Goal: Task Accomplishment & Management: Manage account settings

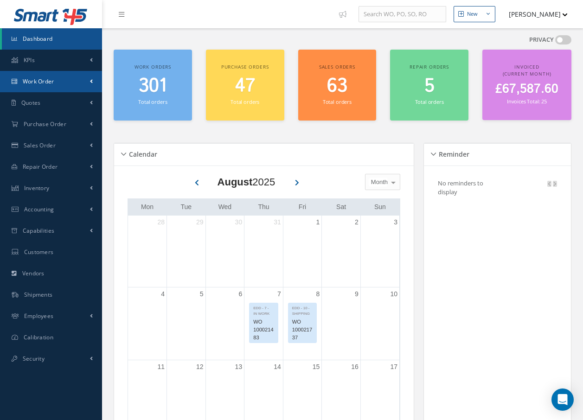
click at [48, 83] on span "Work Order" at bounding box center [39, 81] width 32 height 8
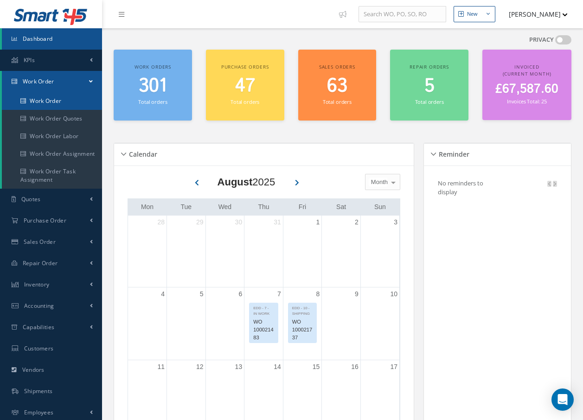
click at [51, 101] on link "Work Order" at bounding box center [52, 101] width 100 height 18
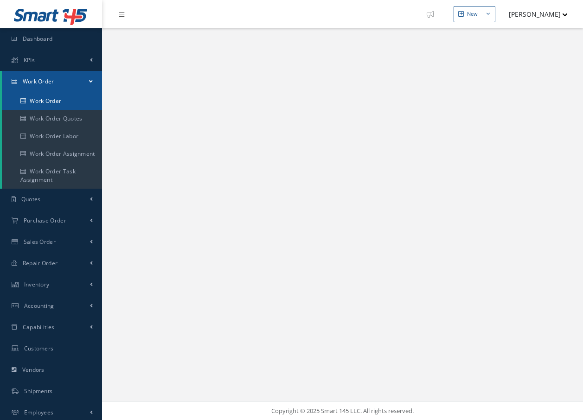
select select "25"
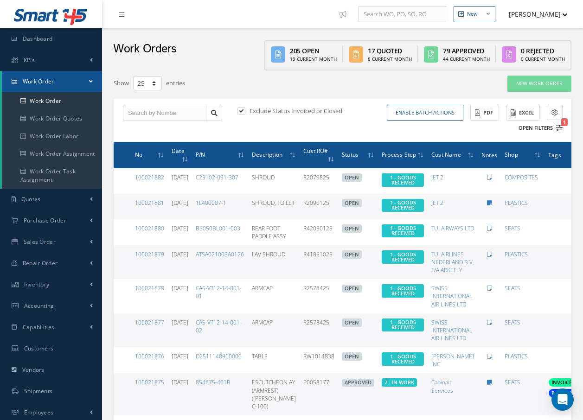
click at [557, 129] on icon "1" at bounding box center [559, 128] width 6 height 6
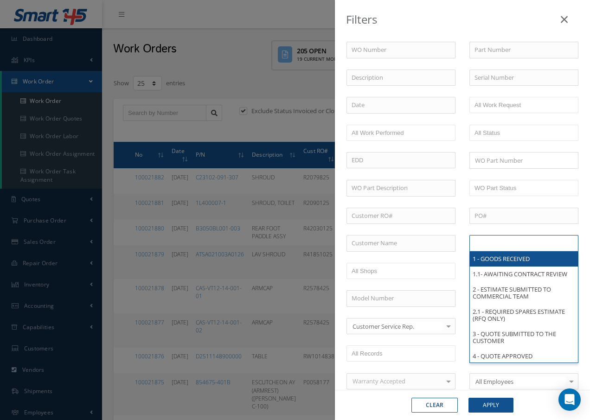
click at [496, 240] on input "text" at bounding box center [503, 243] width 59 height 12
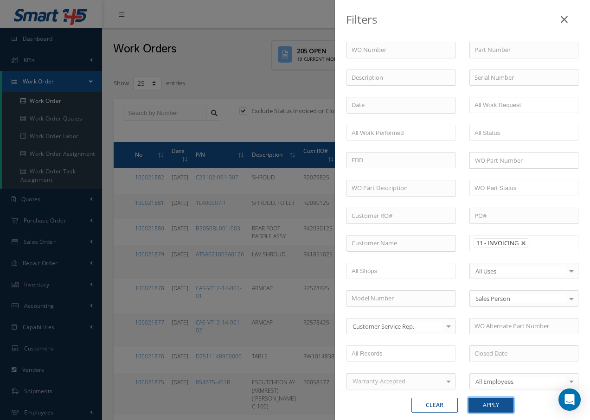
click at [500, 407] on button "Apply" at bounding box center [490, 405] width 45 height 15
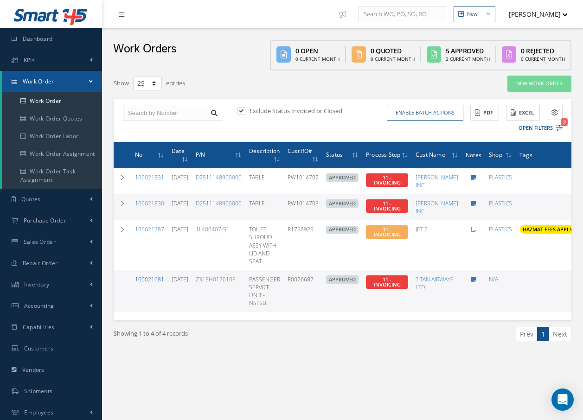
click at [158, 280] on link "100021681" at bounding box center [149, 279] width 29 height 8
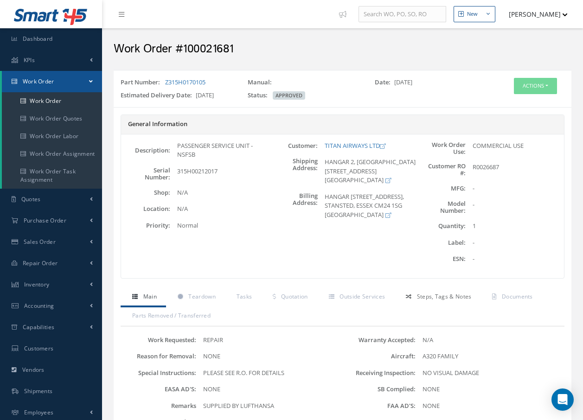
click at [437, 299] on span "Steps, Tags & Notes" at bounding box center [444, 297] width 55 height 8
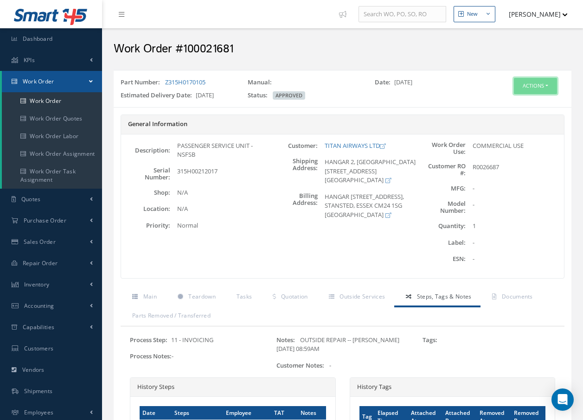
click at [531, 84] on button "Actions" at bounding box center [535, 86] width 43 height 16
click at [513, 115] on link "Invoicing" at bounding box center [521, 116] width 74 height 13
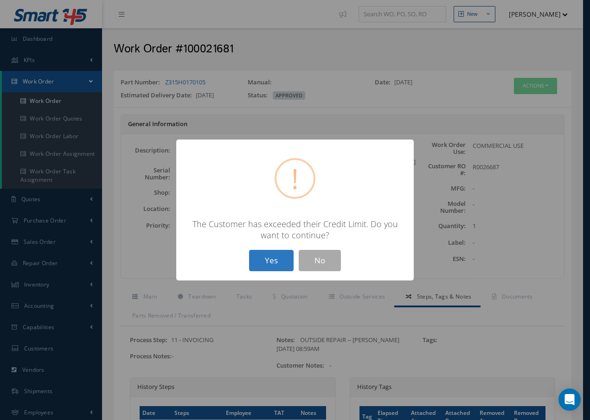
click at [264, 261] on button "Yes" at bounding box center [271, 261] width 45 height 22
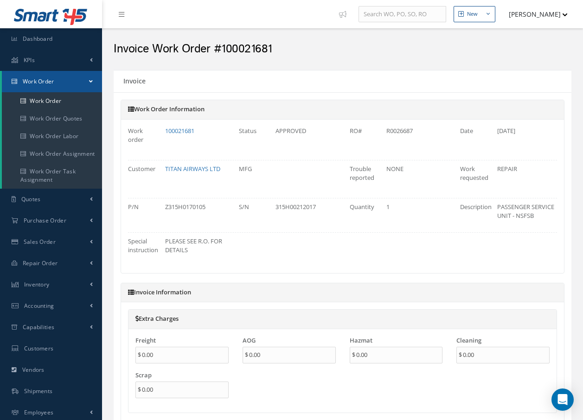
type input "$0"
type input "$4,650"
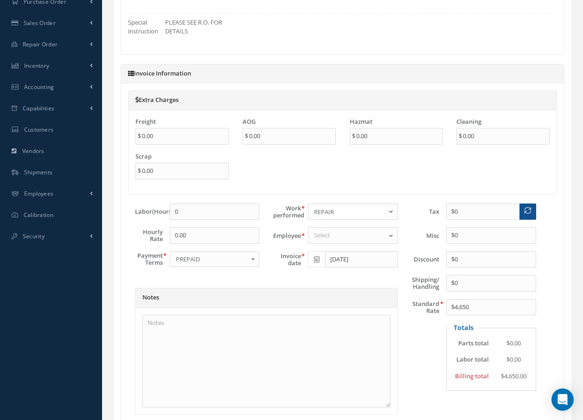
scroll to position [232, 0]
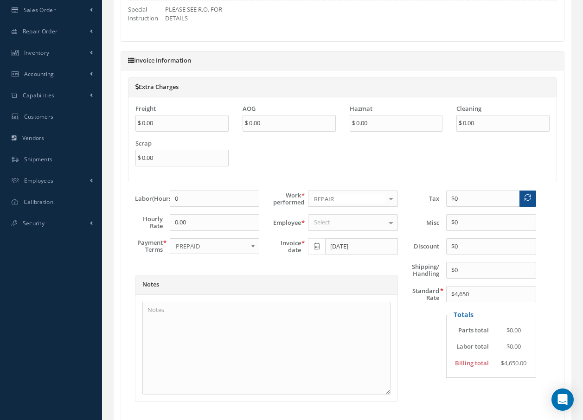
click at [335, 221] on div "Select" at bounding box center [353, 222] width 90 height 17
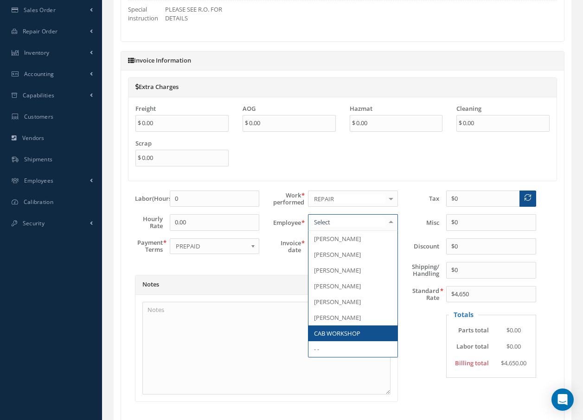
click at [339, 332] on span "CAB WORKSHOP" at bounding box center [337, 333] width 46 height 8
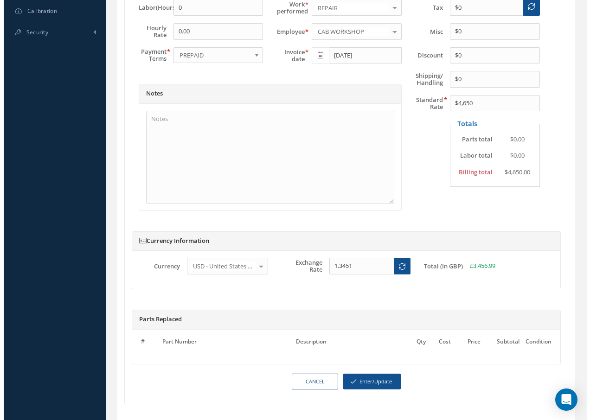
scroll to position [453, 0]
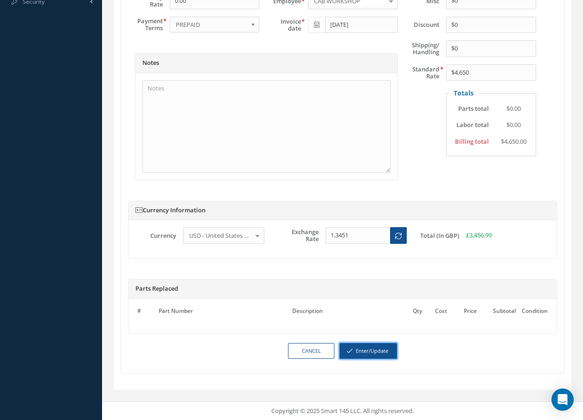
click at [372, 352] on button "Enter/Update" at bounding box center [367, 351] width 57 height 16
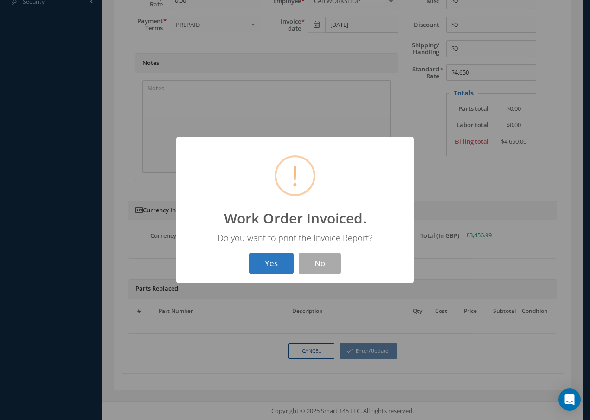
click at [275, 262] on button "Yes" at bounding box center [271, 264] width 45 height 22
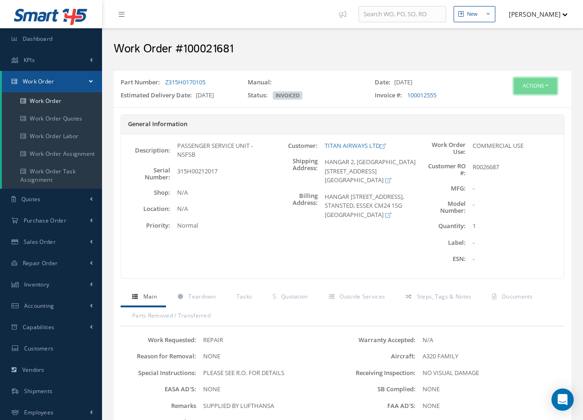
click at [541, 84] on button "Actions" at bounding box center [535, 86] width 43 height 16
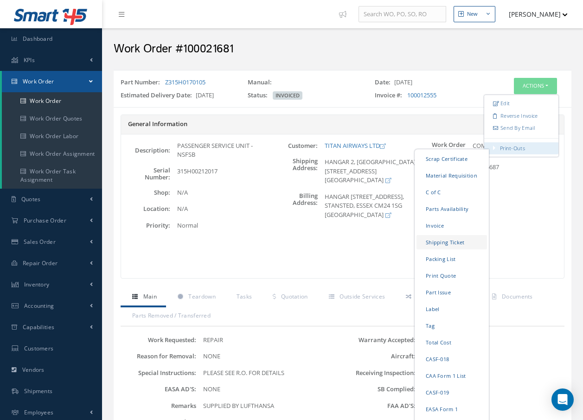
click at [436, 242] on link "Shipping Ticket" at bounding box center [451, 242] width 70 height 14
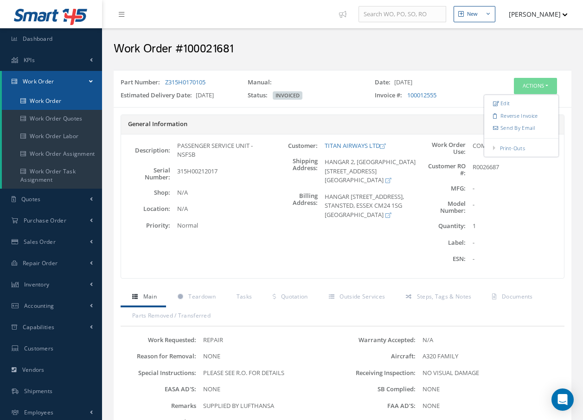
click at [67, 102] on link "Work Order" at bounding box center [52, 101] width 100 height 18
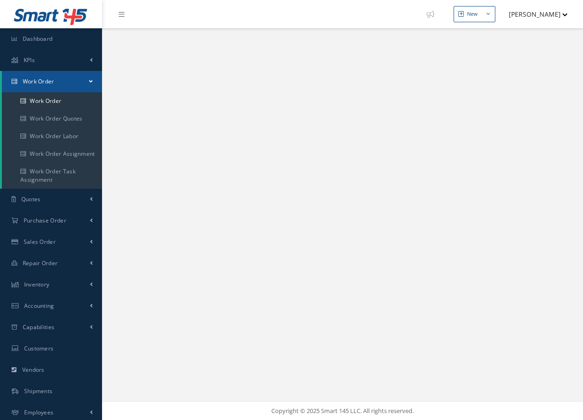
select select "25"
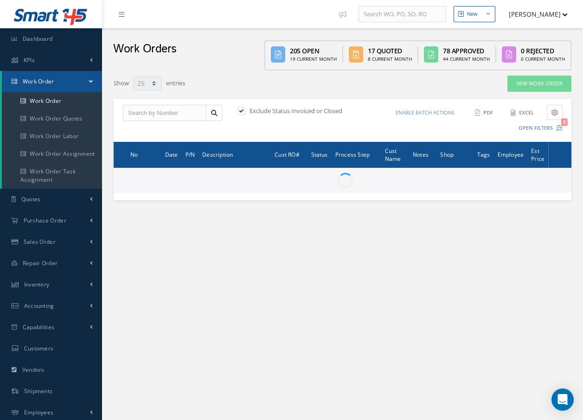
type input "All Work Request"
type input "All Work Performed"
type input "All Status"
type input "WO Part Status"
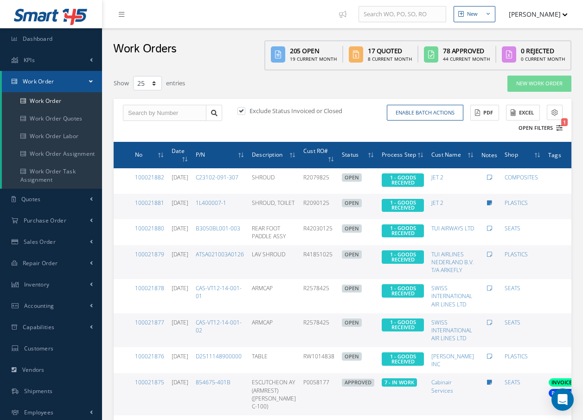
click at [560, 129] on icon "1" at bounding box center [559, 128] width 6 height 6
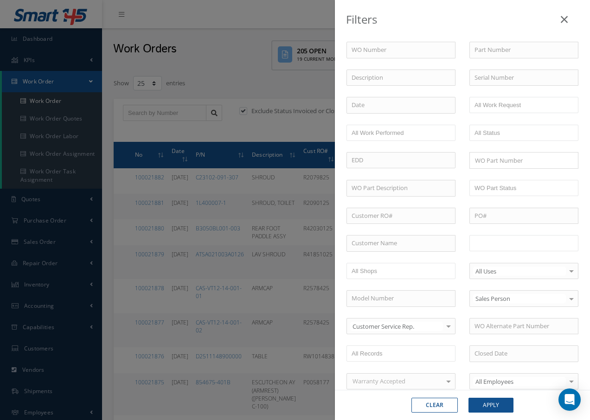
click at [501, 242] on input "text" at bounding box center [503, 243] width 59 height 12
click at [498, 406] on button "Apply" at bounding box center [490, 405] width 45 height 15
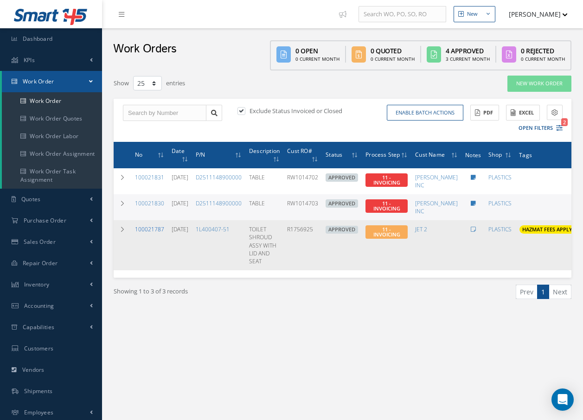
click at [145, 230] on link "100021787" at bounding box center [149, 229] width 29 height 8
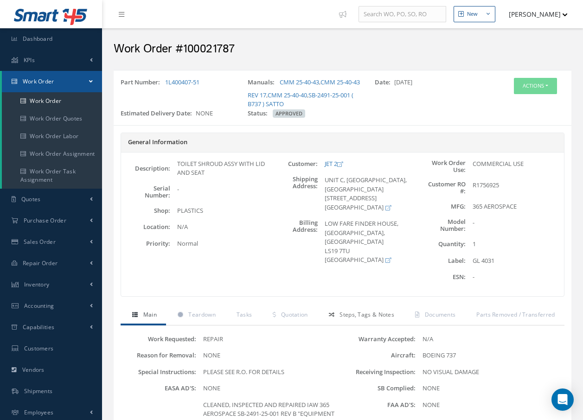
click at [356, 317] on span "Steps, Tags & Notes" at bounding box center [366, 315] width 55 height 8
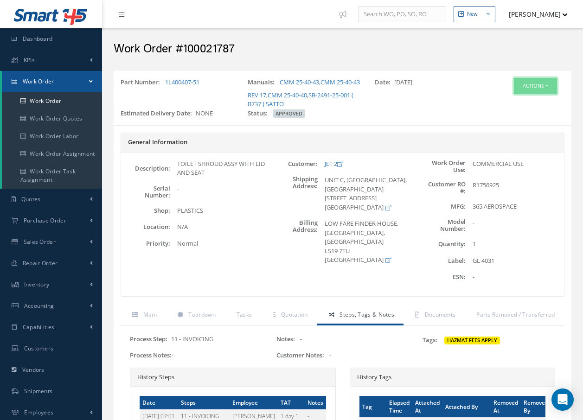
click at [537, 84] on button "Actions" at bounding box center [535, 86] width 43 height 16
click at [512, 114] on link "Invoicing" at bounding box center [521, 116] width 74 height 13
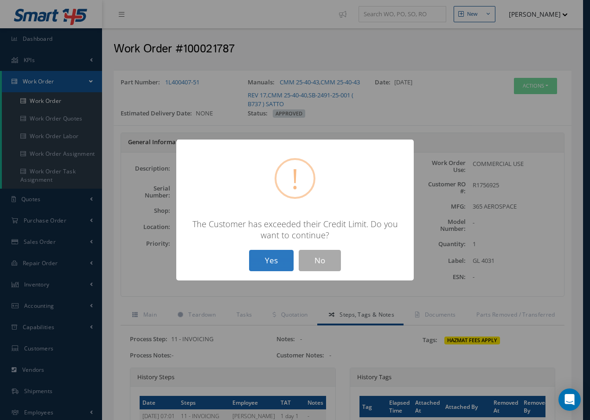
click at [267, 259] on button "Yes" at bounding box center [271, 261] width 45 height 22
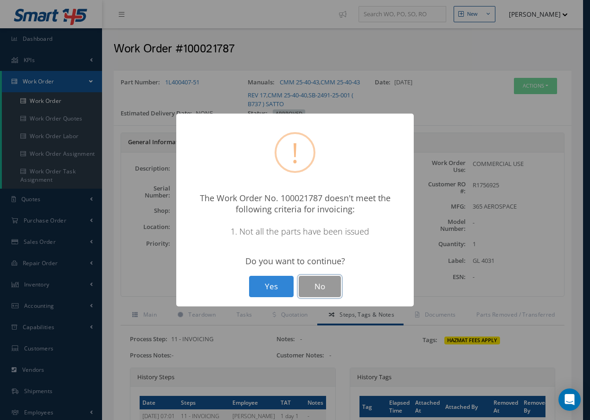
click at [333, 285] on button "No" at bounding box center [320, 287] width 42 height 22
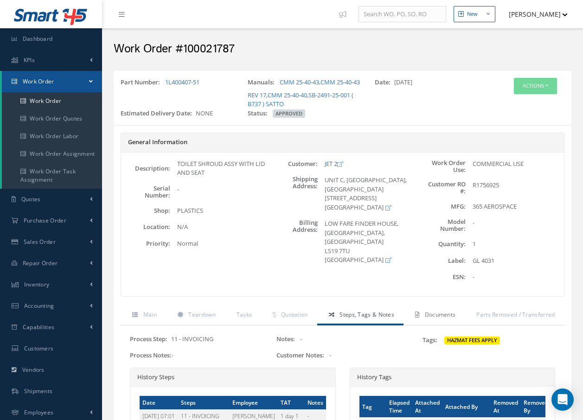
click at [423, 313] on link "Documents" at bounding box center [433, 315] width 61 height 19
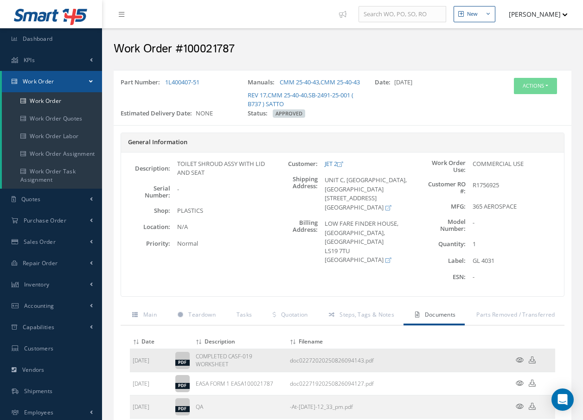
click at [520, 360] on icon at bounding box center [519, 359] width 8 height 7
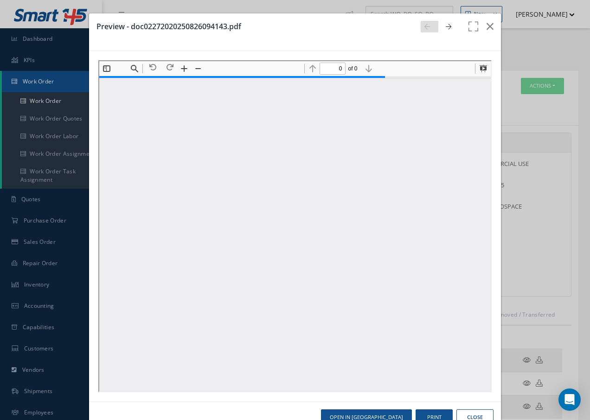
type input "1"
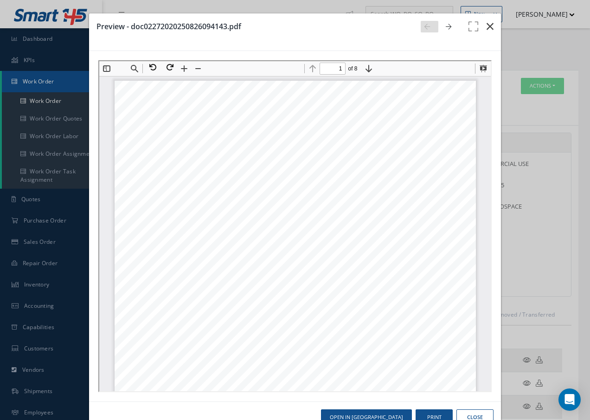
click at [486, 24] on icon "button" at bounding box center [489, 26] width 7 height 11
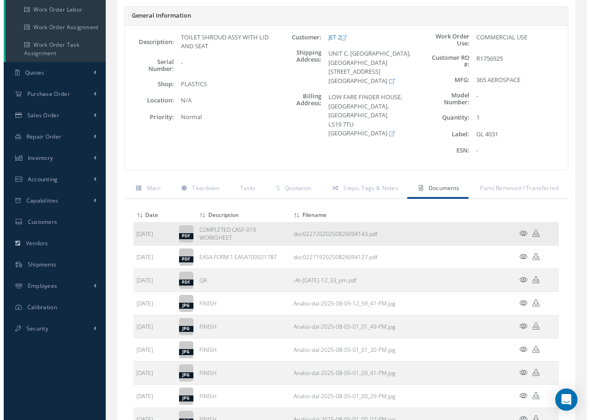
scroll to position [139, 0]
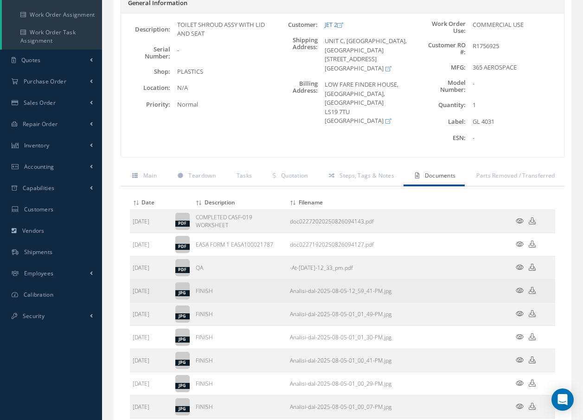
click at [518, 292] on icon at bounding box center [519, 290] width 8 height 7
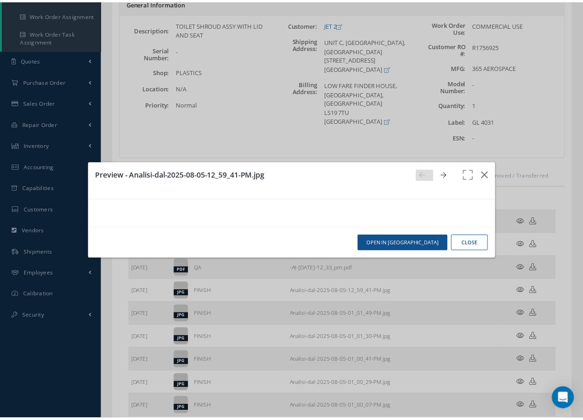
scroll to position [0, 0]
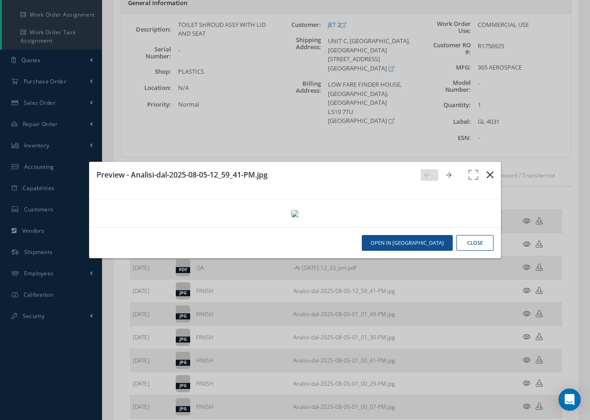
click at [486, 169] on icon "button" at bounding box center [489, 174] width 7 height 11
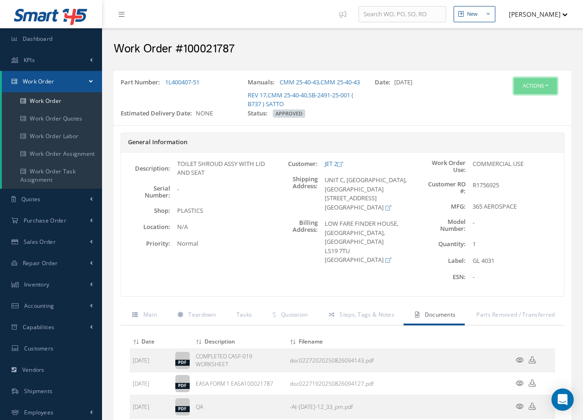
click at [536, 84] on button "Actions" at bounding box center [535, 86] width 43 height 16
click at [518, 115] on link "Invoicing" at bounding box center [521, 116] width 74 height 13
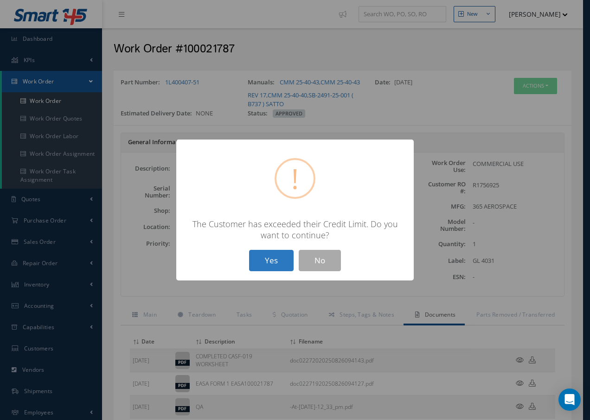
click at [267, 258] on button "Yes" at bounding box center [271, 261] width 45 height 22
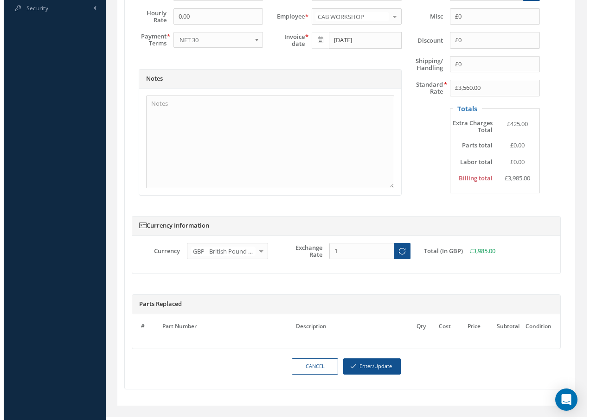
scroll to position [463, 0]
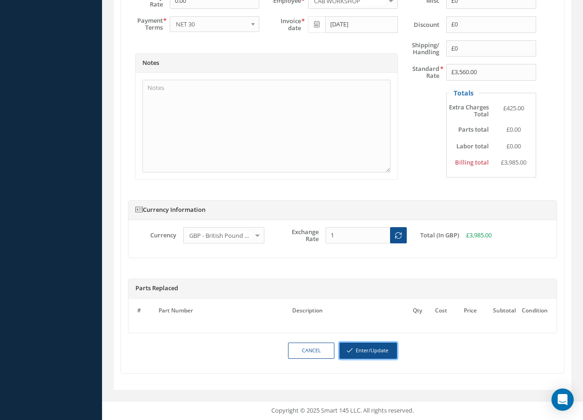
click at [373, 352] on button "Enter/Update" at bounding box center [367, 351] width 57 height 16
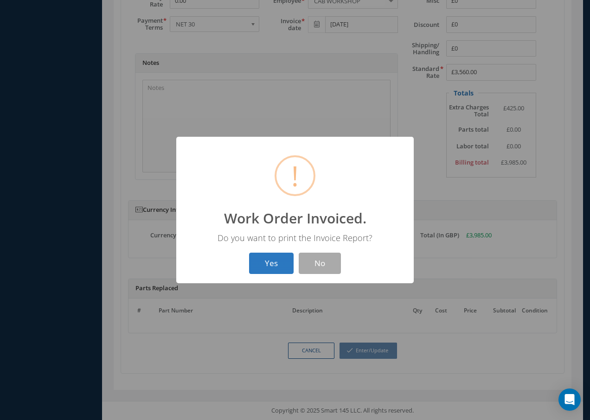
click at [271, 267] on button "Yes" at bounding box center [271, 264] width 45 height 22
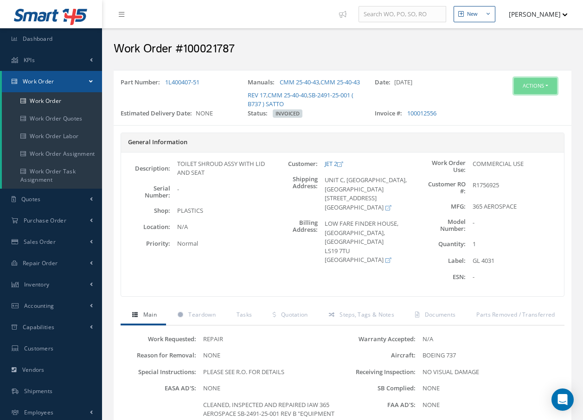
click at [529, 87] on button "Actions" at bounding box center [535, 86] width 43 height 16
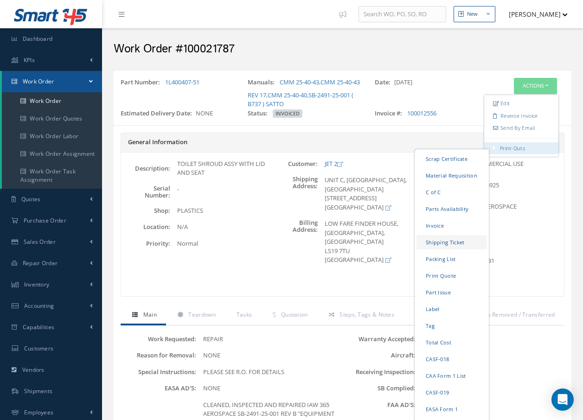
click at [427, 241] on link "Shipping Ticket" at bounding box center [451, 242] width 70 height 14
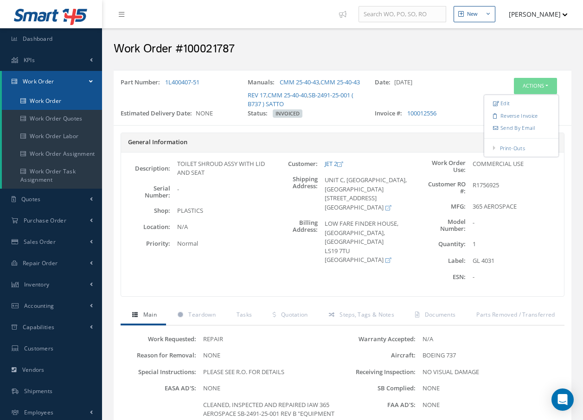
click at [56, 99] on link "Work Order" at bounding box center [52, 101] width 100 height 18
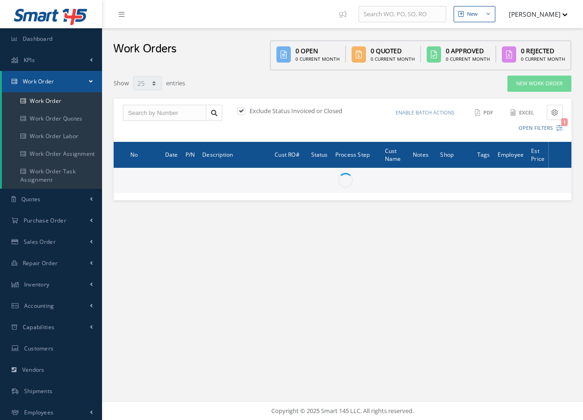
select select "25"
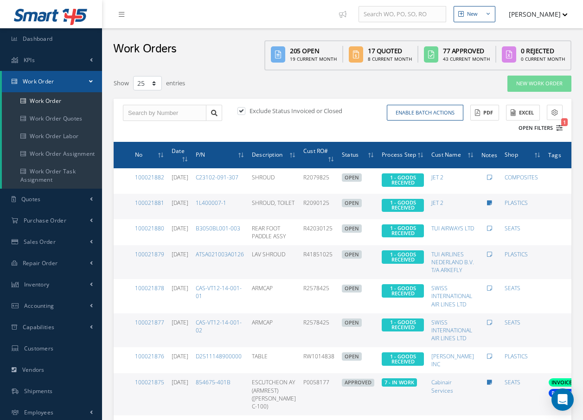
click at [559, 128] on icon "1" at bounding box center [559, 128] width 6 height 6
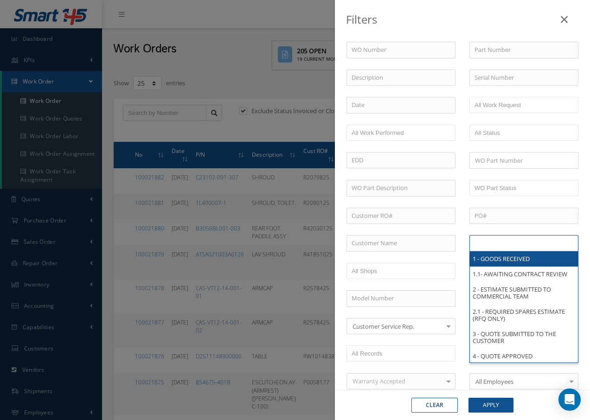
click at [508, 246] on input "text" at bounding box center [503, 243] width 59 height 12
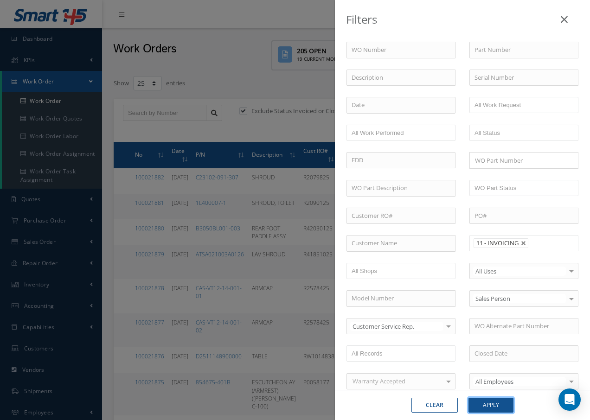
click at [498, 408] on button "Apply" at bounding box center [490, 405] width 45 height 15
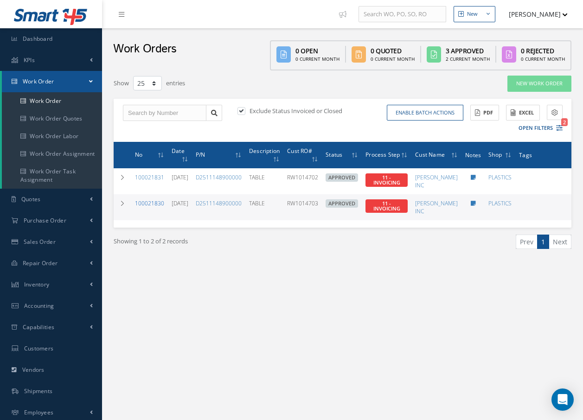
click at [156, 204] on link "100021830" at bounding box center [149, 203] width 29 height 8
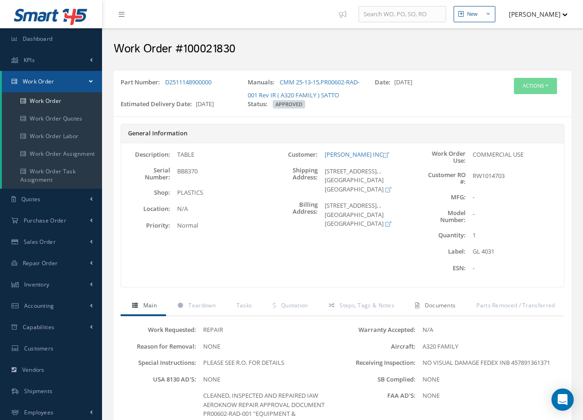
click at [435, 304] on span "Documents" at bounding box center [440, 305] width 31 height 8
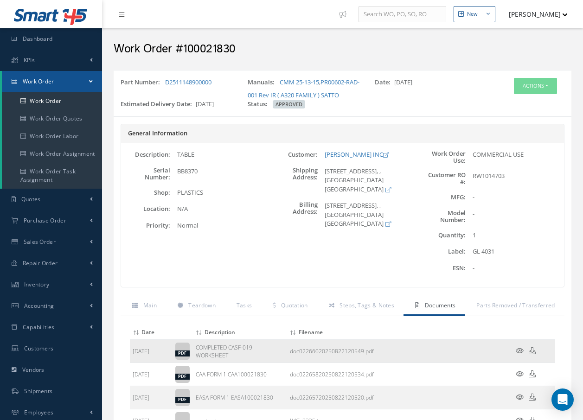
click at [520, 350] on icon at bounding box center [519, 350] width 8 height 7
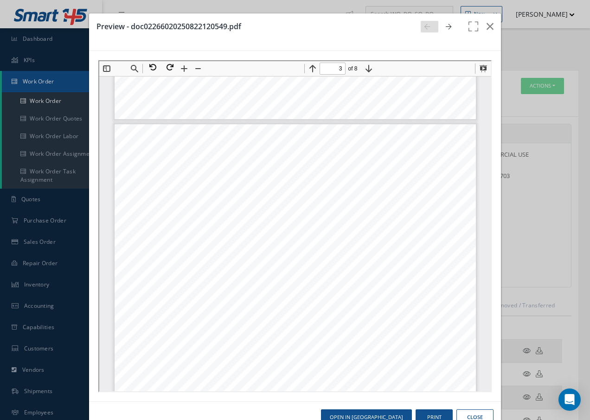
scroll to position [978, 0]
type input "1"
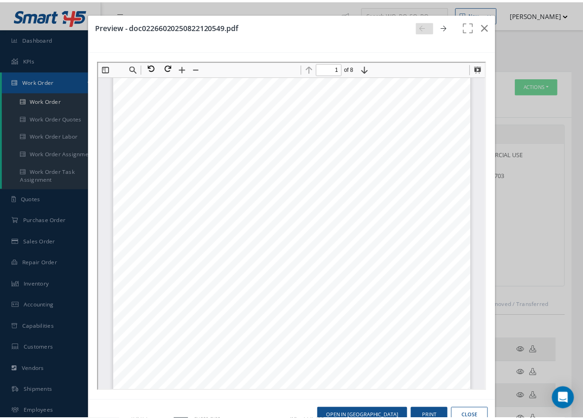
scroll to position [0, 0]
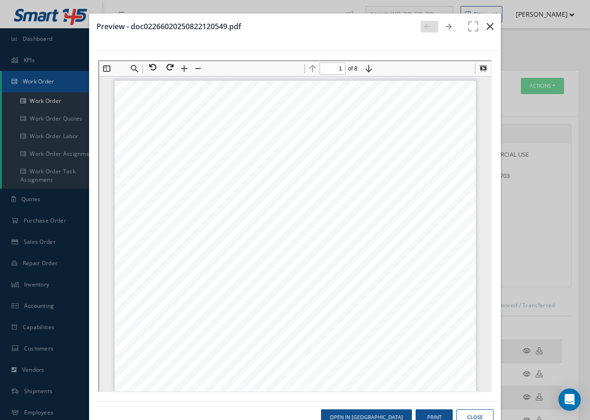
click at [486, 29] on icon "button" at bounding box center [489, 26] width 7 height 11
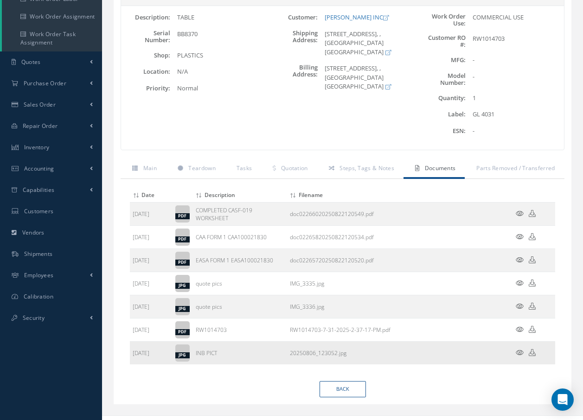
scroll to position [152, 0]
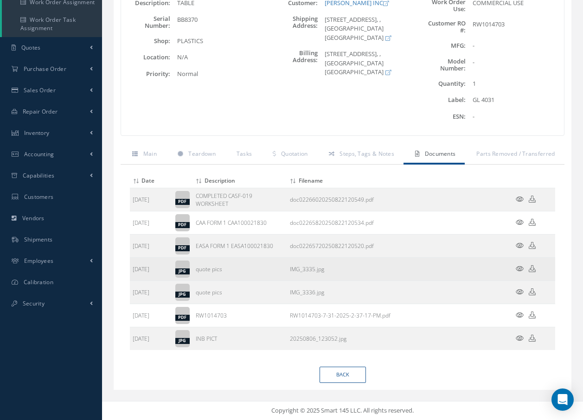
click at [521, 267] on icon at bounding box center [519, 268] width 8 height 7
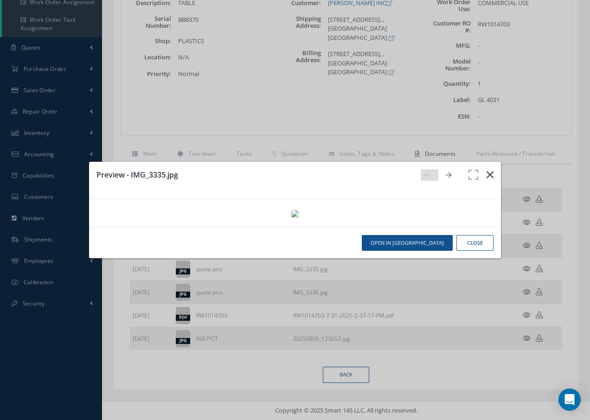
click at [486, 169] on icon "button" at bounding box center [489, 174] width 7 height 11
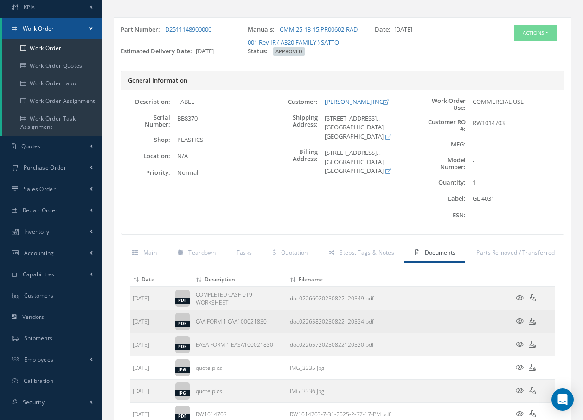
scroll to position [0, 0]
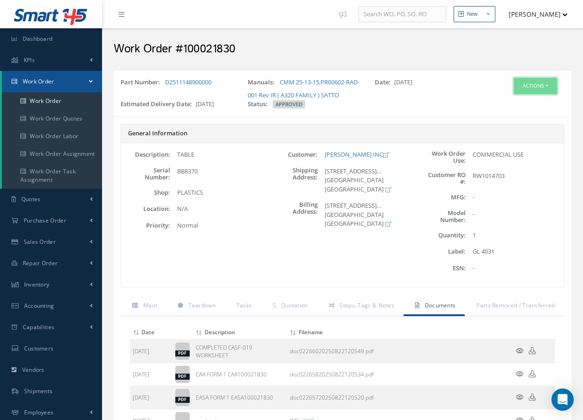
click at [534, 83] on button "Actions" at bounding box center [535, 86] width 43 height 16
click at [518, 117] on link "Invoicing" at bounding box center [521, 116] width 74 height 13
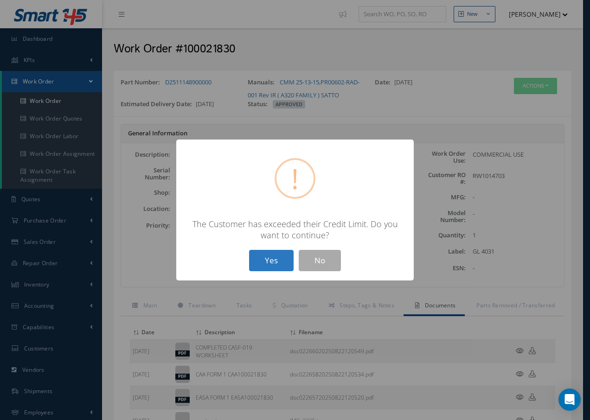
click at [280, 258] on button "Yes" at bounding box center [271, 261] width 45 height 22
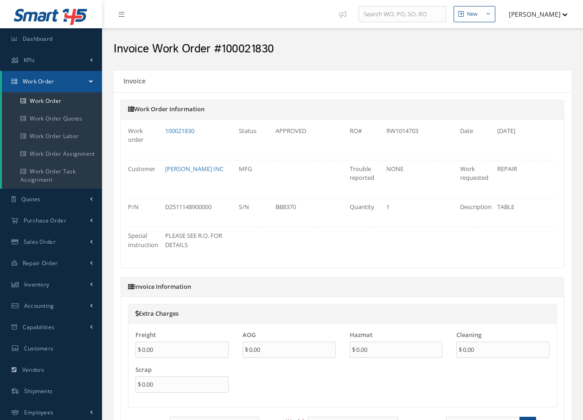
type input "$0"
type input "$3,474"
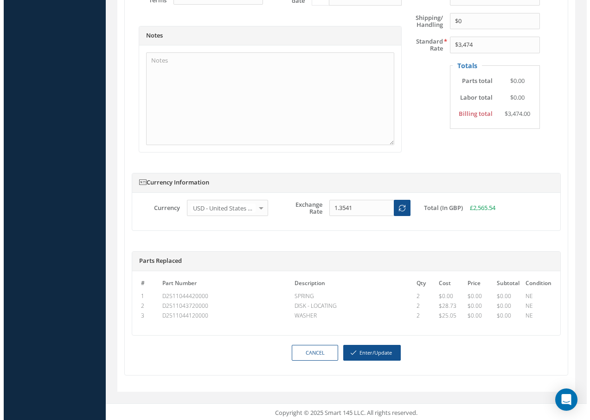
scroll to position [477, 0]
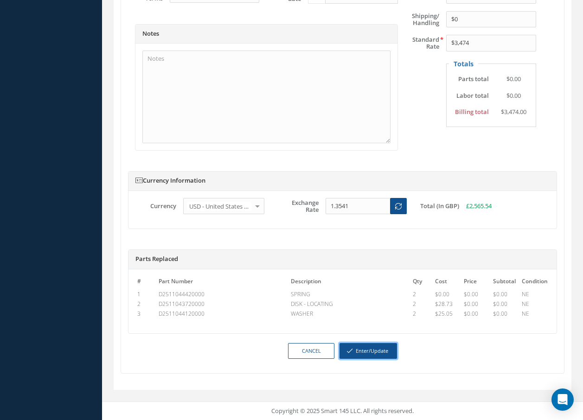
click at [384, 349] on button "Enter/Update" at bounding box center [367, 351] width 57 height 16
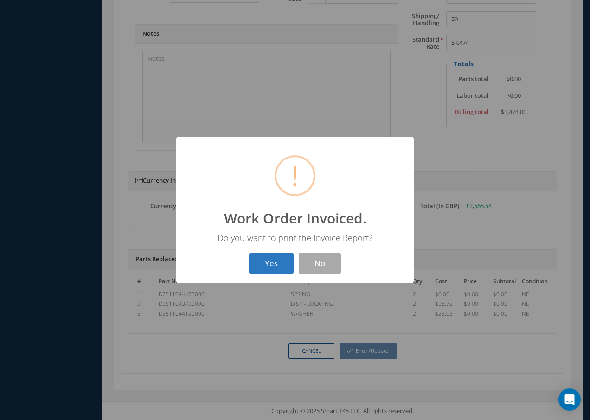
click at [269, 264] on button "Yes" at bounding box center [271, 264] width 45 height 22
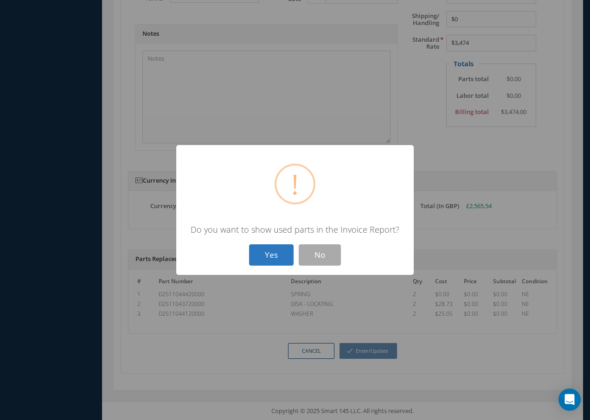
click at [275, 257] on button "Yes" at bounding box center [271, 255] width 45 height 22
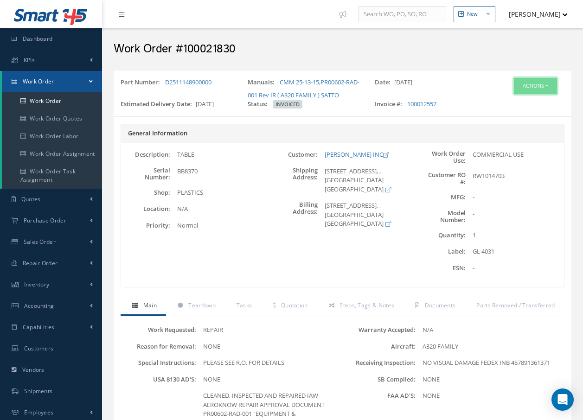
click at [526, 85] on button "Actions" at bounding box center [535, 86] width 43 height 16
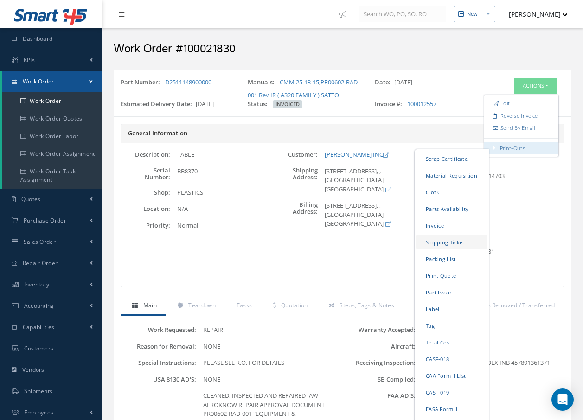
click at [426, 244] on link "Shipping Ticket" at bounding box center [451, 242] width 70 height 14
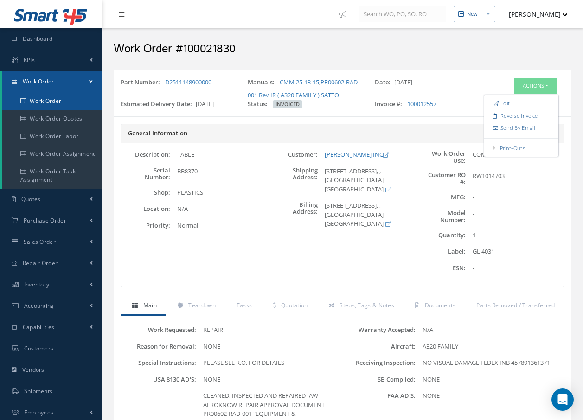
click at [55, 99] on link "Work Order" at bounding box center [52, 101] width 100 height 18
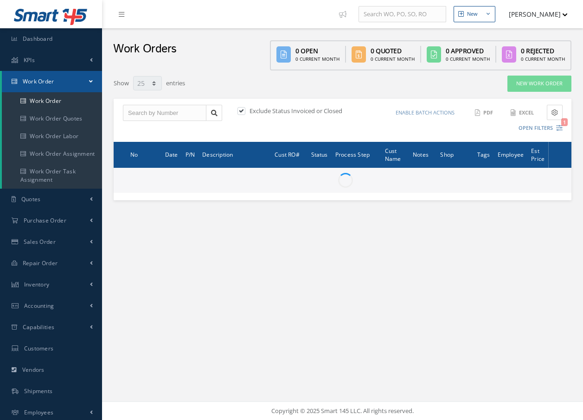
select select "25"
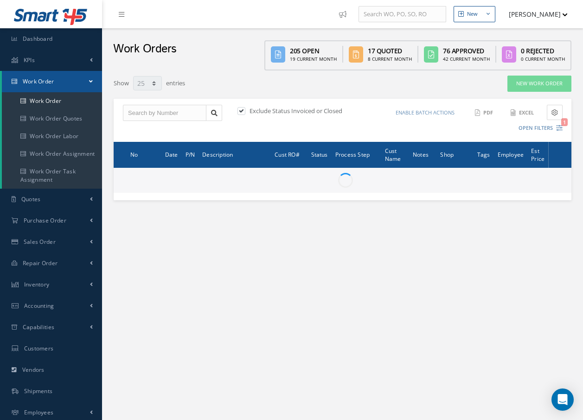
type input "All Work Request"
type input "All Work Performed"
type input "All Status"
type input "WO Part Status"
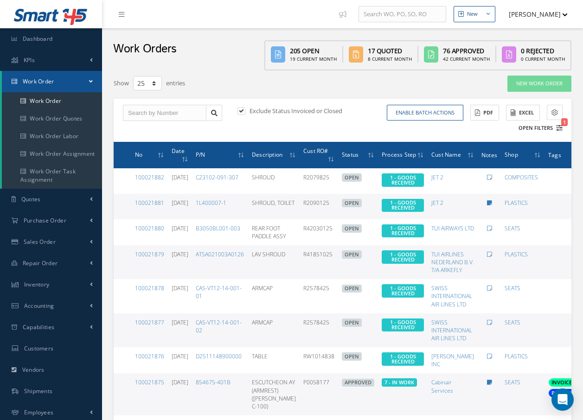
click at [558, 127] on icon "1" at bounding box center [559, 128] width 6 height 6
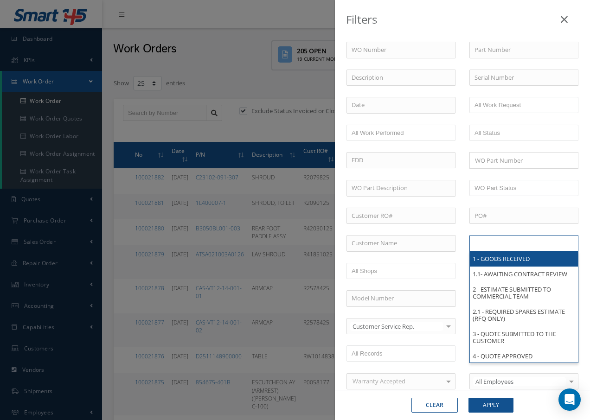
click at [512, 242] on input "text" at bounding box center [503, 243] width 59 height 12
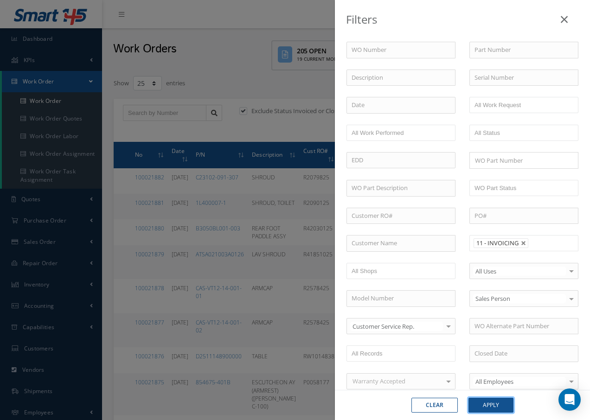
click at [495, 403] on button "Apply" at bounding box center [490, 405] width 45 height 15
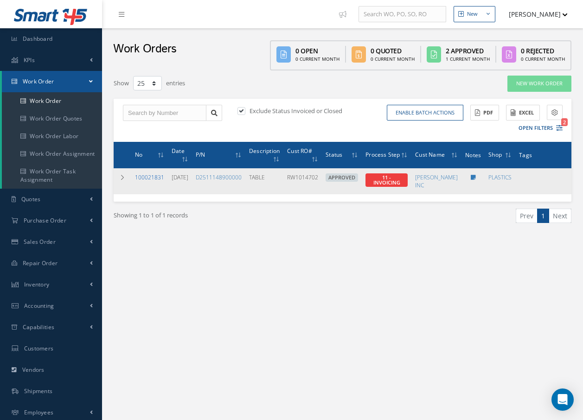
click at [150, 176] on link "100021831" at bounding box center [149, 177] width 29 height 8
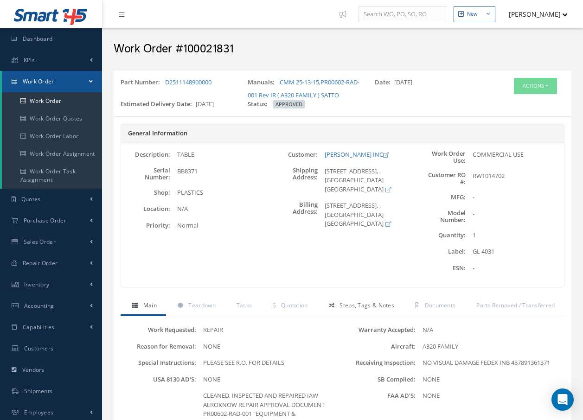
click at [387, 302] on span "Steps, Tags & Notes" at bounding box center [366, 305] width 55 height 8
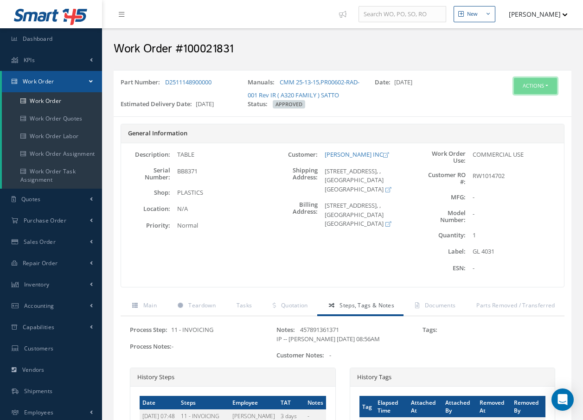
click at [540, 86] on button "Actions" at bounding box center [535, 86] width 43 height 16
click at [438, 305] on span "Documents" at bounding box center [440, 305] width 31 height 8
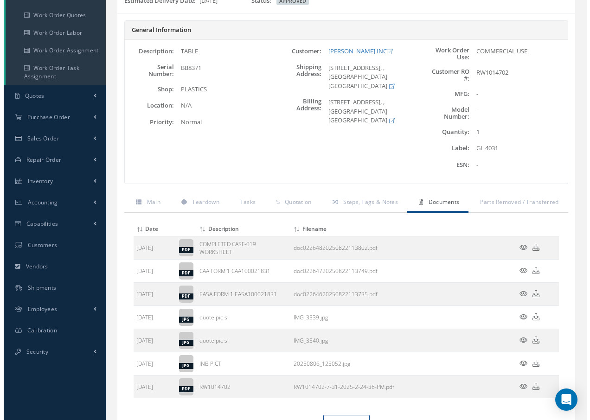
scroll to position [139, 0]
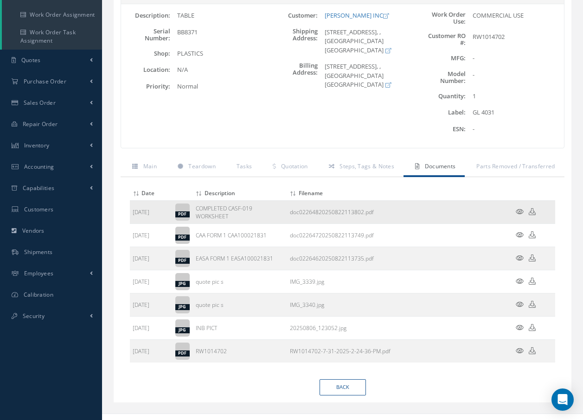
click at [514, 211] on td at bounding box center [527, 212] width 56 height 23
click at [518, 212] on icon at bounding box center [519, 211] width 8 height 7
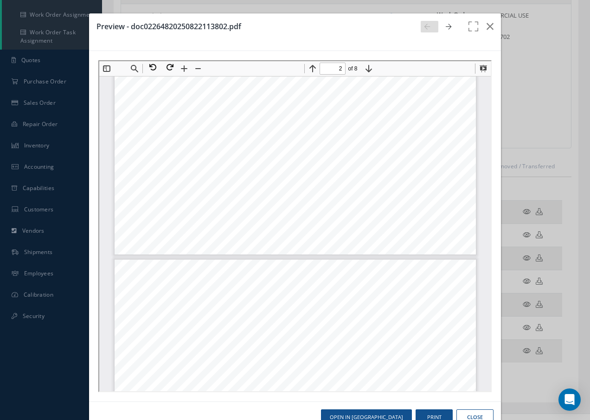
scroll to position [375, 0]
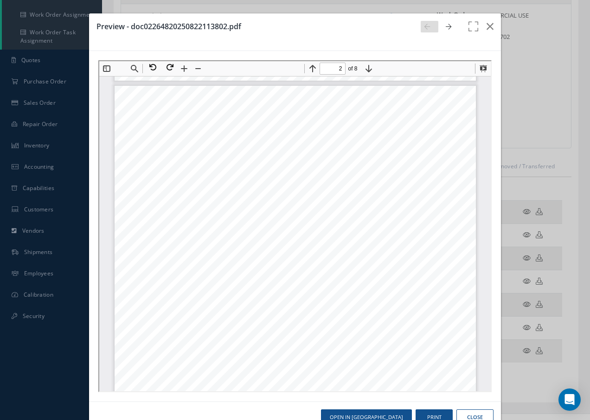
type input "1"
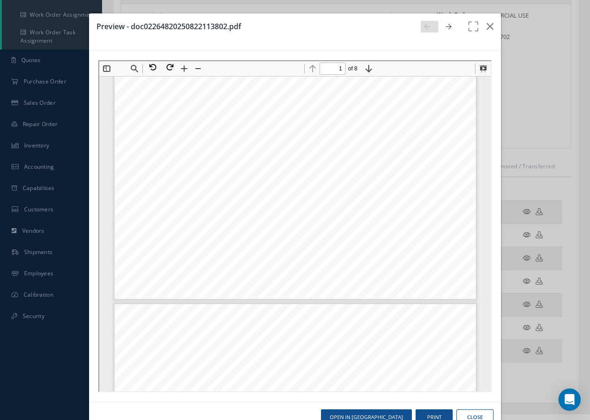
scroll to position [283, 0]
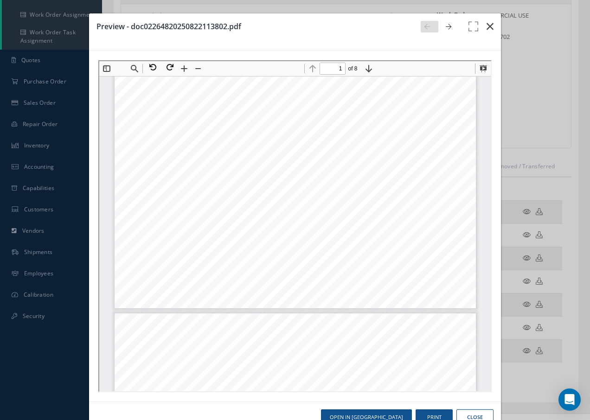
click at [488, 29] on button "button" at bounding box center [490, 26] width 22 height 26
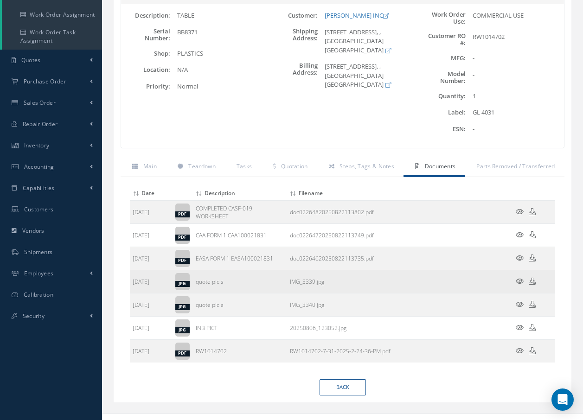
click at [519, 279] on icon at bounding box center [519, 281] width 8 height 7
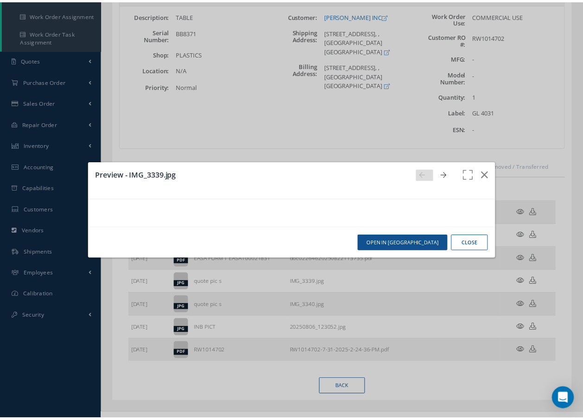
scroll to position [0, 0]
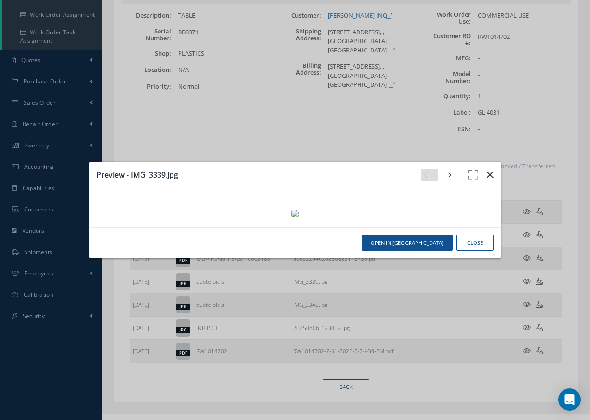
click at [486, 169] on icon "button" at bounding box center [489, 174] width 7 height 11
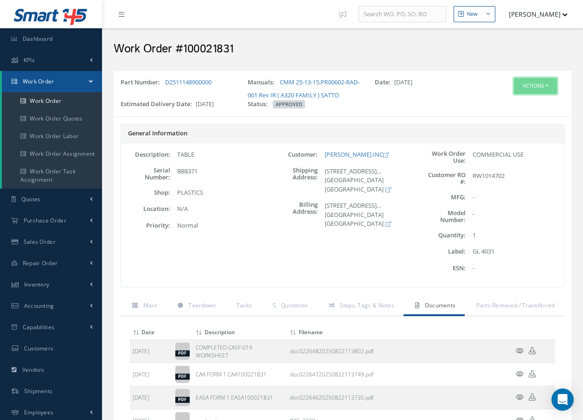
click at [533, 85] on button "Actions" at bounding box center [535, 86] width 43 height 16
click at [514, 114] on link "Invoicing" at bounding box center [521, 116] width 74 height 13
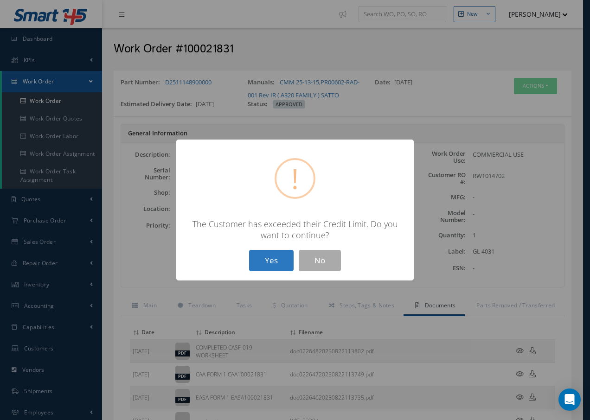
click at [271, 266] on button "Yes" at bounding box center [271, 261] width 45 height 22
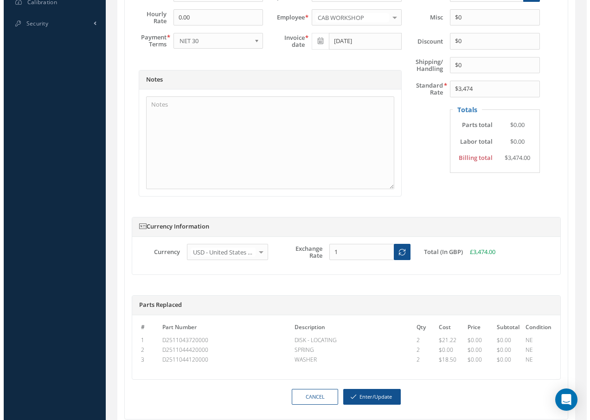
scroll to position [464, 0]
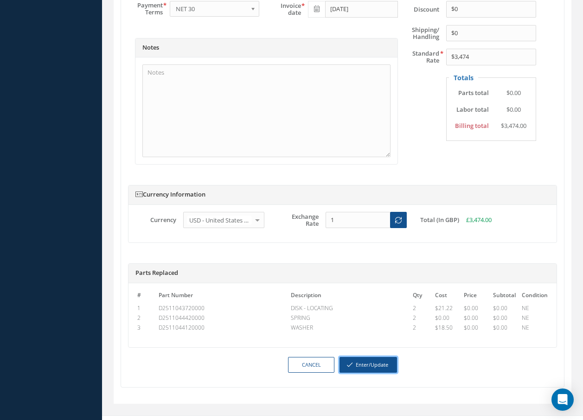
click at [362, 365] on button "Enter/Update" at bounding box center [367, 365] width 57 height 16
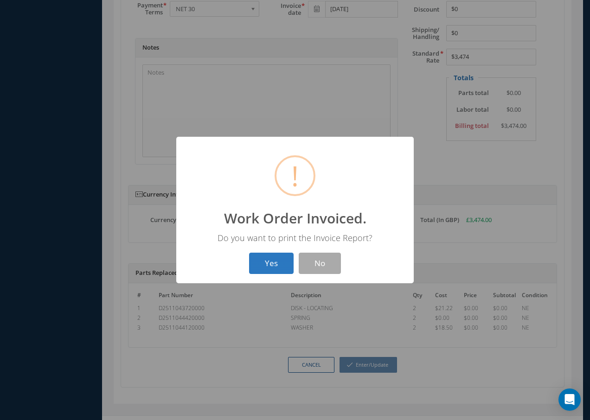
click at [283, 265] on button "Yes" at bounding box center [271, 264] width 45 height 22
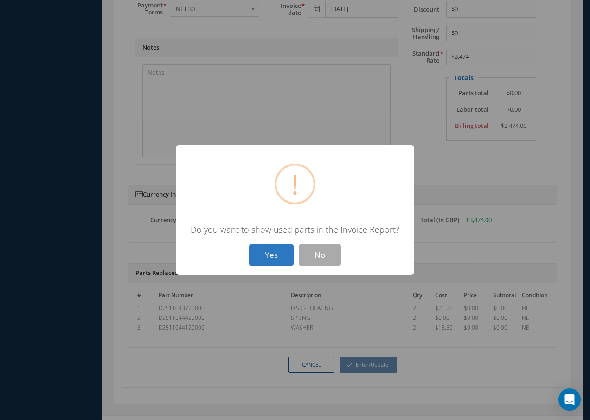
click at [275, 252] on button "Yes" at bounding box center [271, 255] width 45 height 22
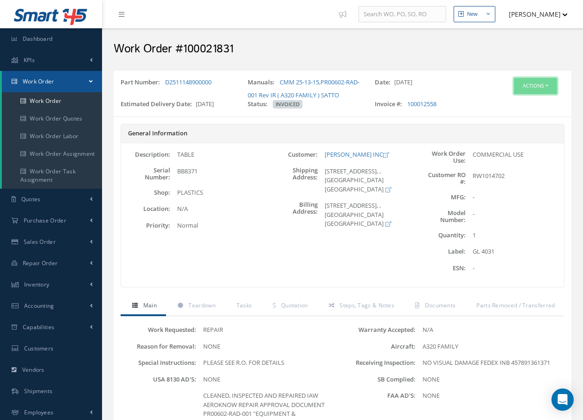
click at [536, 89] on button "Actions" at bounding box center [535, 86] width 43 height 16
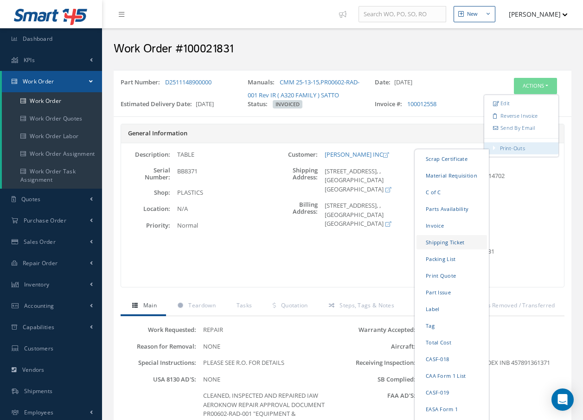
click at [450, 242] on link "Shipping Ticket" at bounding box center [451, 242] width 70 height 14
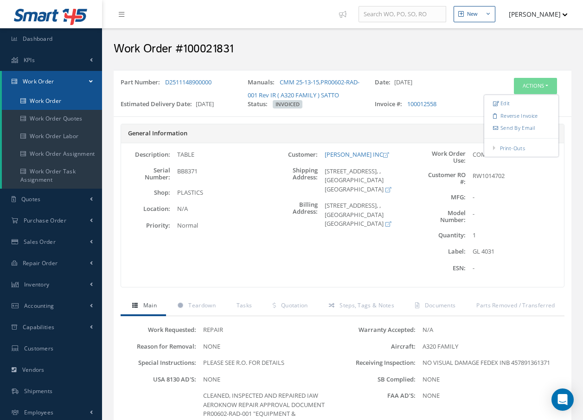
click at [56, 102] on link "Work Order" at bounding box center [52, 101] width 100 height 18
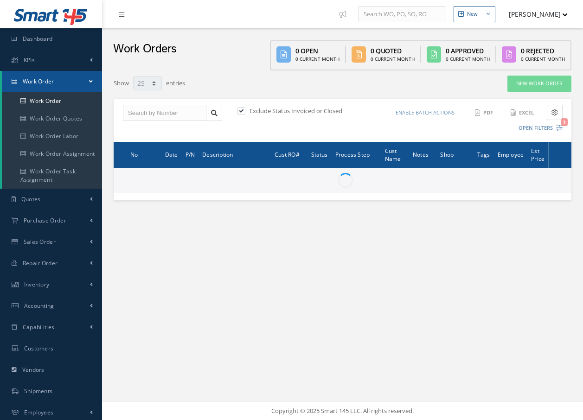
select select "25"
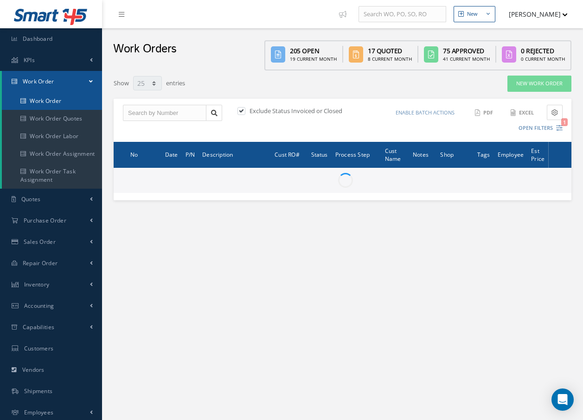
type input "All Work Request"
type input "All Work Performed"
type input "All Status"
type input "WO Part Status"
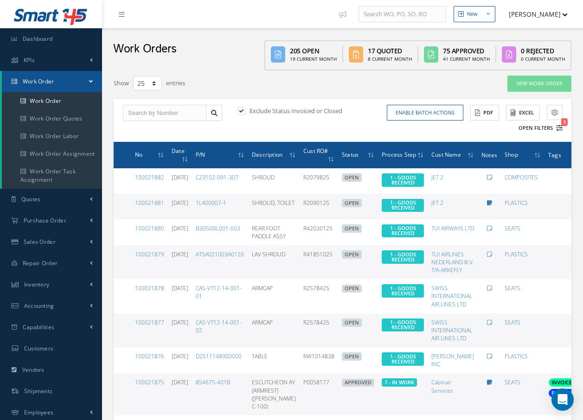
click at [559, 128] on icon "1" at bounding box center [559, 128] width 6 height 6
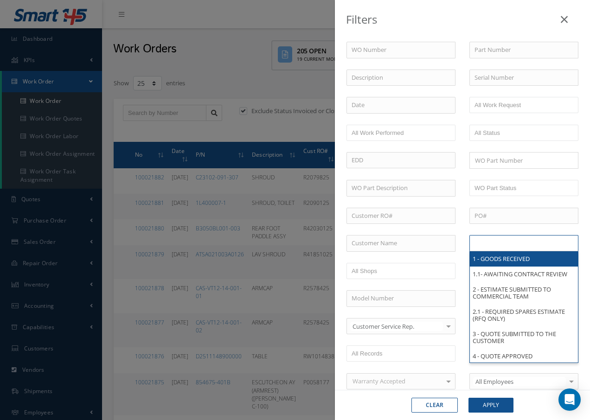
click at [535, 245] on ul at bounding box center [523, 243] width 109 height 16
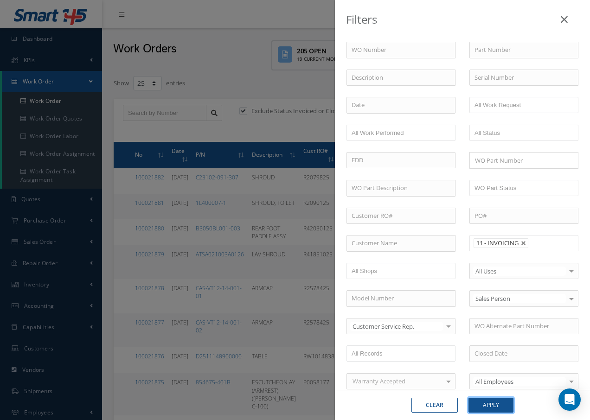
click at [496, 407] on button "Apply" at bounding box center [490, 405] width 45 height 15
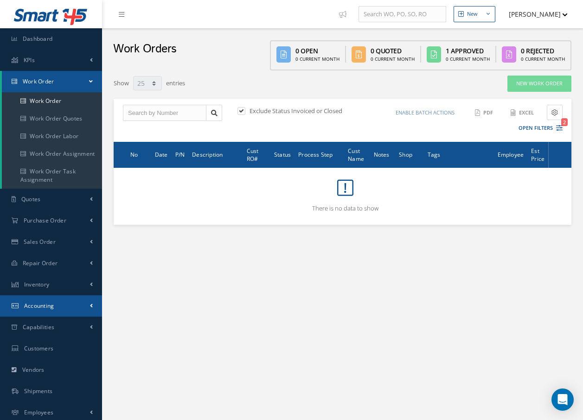
click at [50, 304] on span "Accounting" at bounding box center [39, 306] width 30 height 8
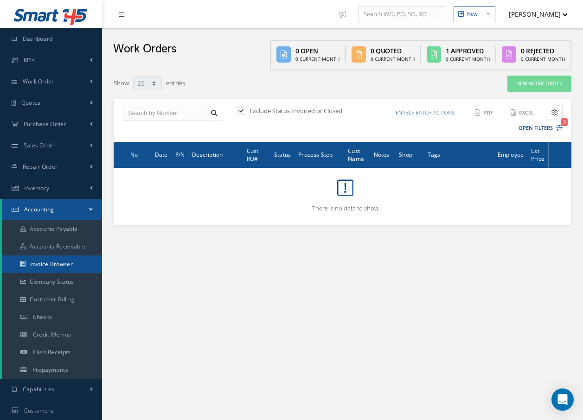
click at [57, 265] on link "Invoice Browser" at bounding box center [52, 264] width 100 height 18
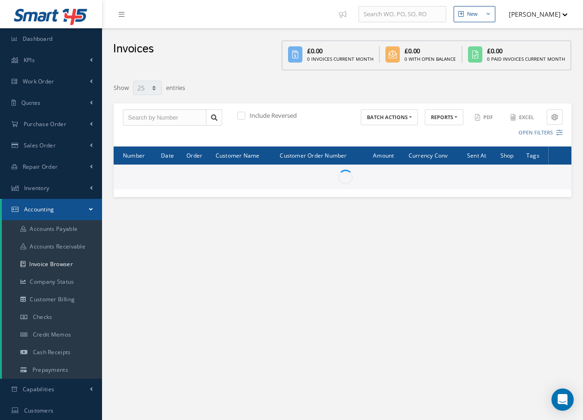
select select "25"
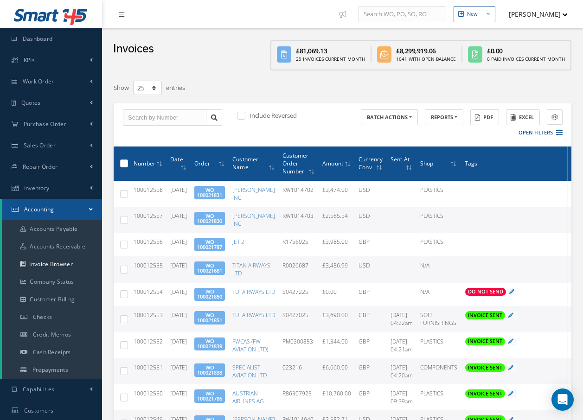
click at [335, 57] on div "29 Invoices Current Month" at bounding box center [330, 59] width 69 height 7
click at [286, 55] on icon at bounding box center [284, 54] width 14 height 16
click at [290, 55] on icon at bounding box center [284, 54] width 14 height 16
click at [564, 14] on icon "button" at bounding box center [564, 14] width 5 height 3
click at [505, 33] on link "Show Tips" at bounding box center [530, 31] width 74 height 16
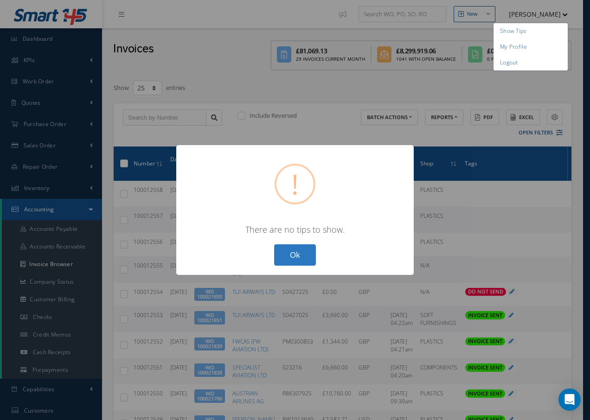
click at [297, 254] on button "Ok" at bounding box center [295, 255] width 42 height 22
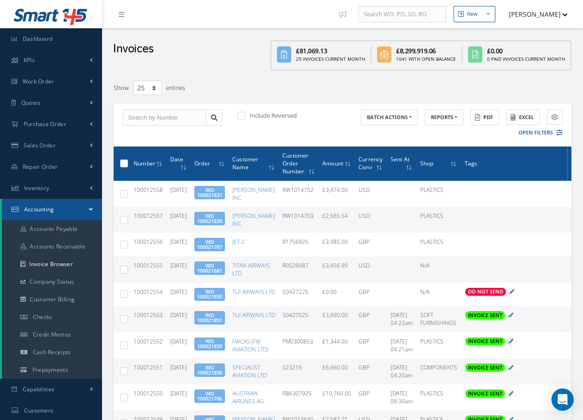
click at [564, 15] on icon "button" at bounding box center [564, 14] width 5 height 3
click at [352, 95] on div "Show 10 25 50 100 entries" at bounding box center [244, 88] width 275 height 17
click at [117, 13] on link at bounding box center [123, 13] width 25 height 15
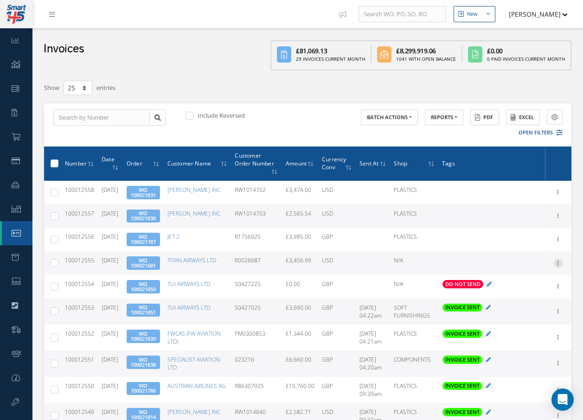
click at [558, 262] on icon at bounding box center [557, 262] width 9 height 7
click at [530, 292] on link "Send By Email" at bounding box center [515, 293] width 73 height 12
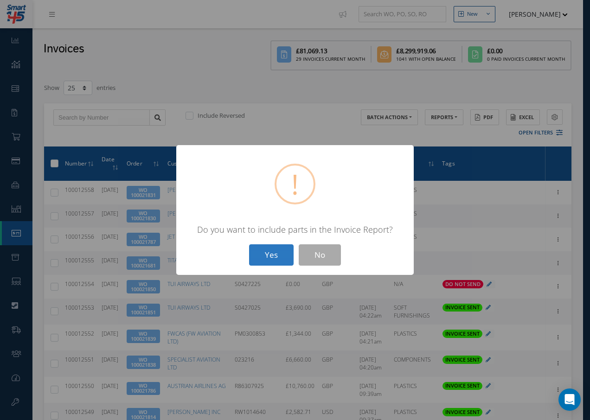
click at [268, 258] on button "Yes" at bounding box center [271, 255] width 45 height 22
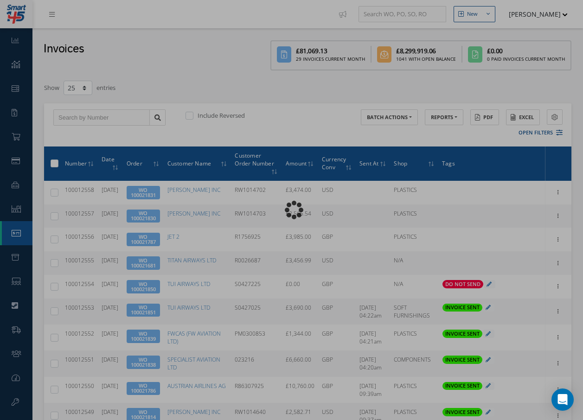
type input "INVOICE - Work Order 100021681 for TITAN AIRWAYS LTD, PO: R0026687"
type textarea "Dear Accounts, Please find the attached invoice for your recent order R0026687,…"
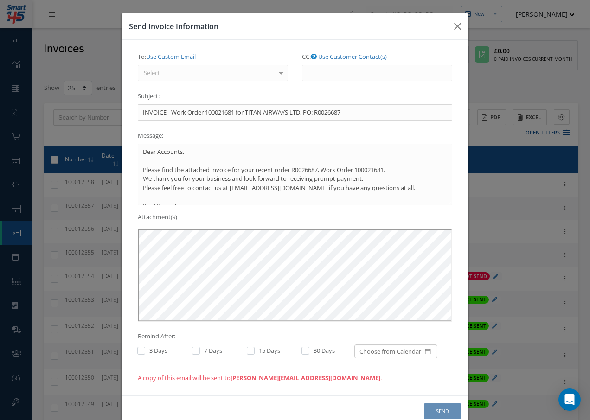
click at [239, 70] on div "Select" at bounding box center [213, 73] width 150 height 17
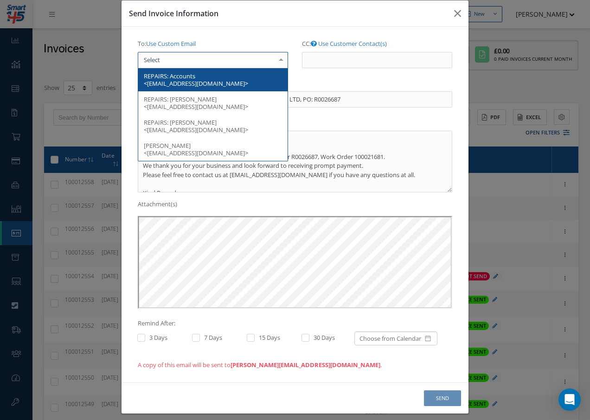
scroll to position [20, 0]
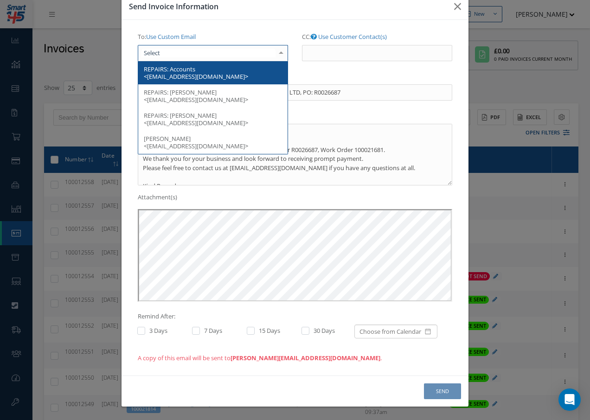
click at [210, 76] on span "Accounts <finance@titan-airways.co.uk>" at bounding box center [196, 73] width 104 height 16
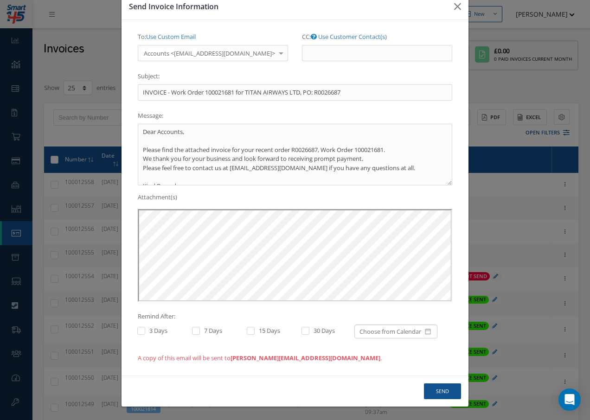
click at [362, 45] on label "CC: Use Customer Contact(s)" at bounding box center [344, 37] width 85 height 16
click at [362, 45] on input "CC: Use Customer Contact(s)" at bounding box center [377, 53] width 150 height 17
click at [362, 53] on input "CC: Use Customer Contact(s)" at bounding box center [377, 53] width 150 height 17
paste input "Accounts@cab.aero"
type input "Accounts@cab.aero"
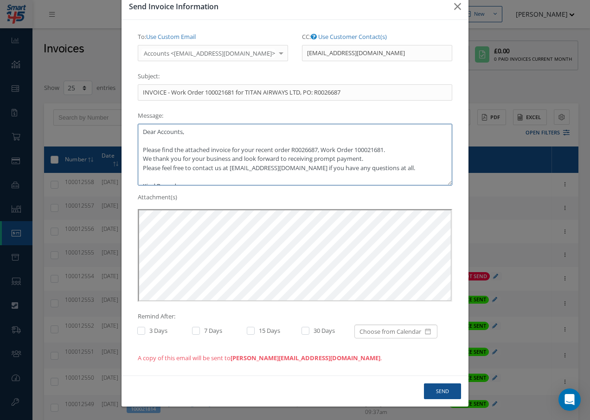
click at [363, 159] on textarea "Dear Accounts, Please find the attached invoice for your recent order R0026687,…" at bounding box center [295, 155] width 314 height 62
type textarea "Dear Accounts, Please find the attached invoice for your recent order R0026687,…"
click at [439, 390] on button "Send" at bounding box center [442, 391] width 37 height 16
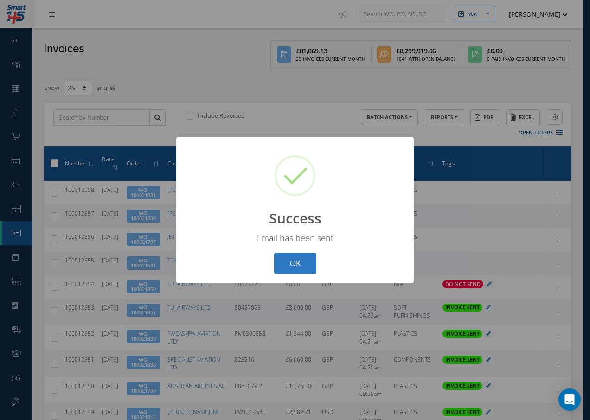
click at [309, 270] on button "OK" at bounding box center [295, 264] width 42 height 22
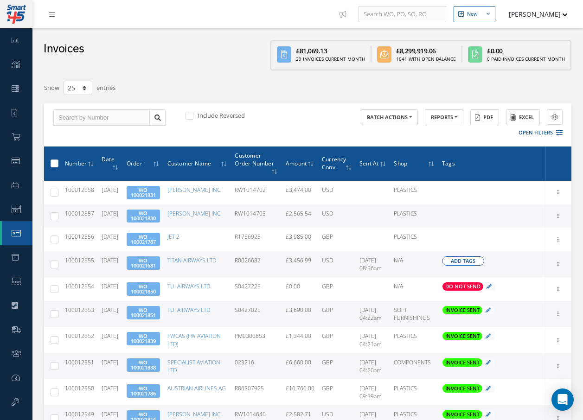
click at [467, 260] on span "Add Tags" at bounding box center [463, 261] width 25 height 8
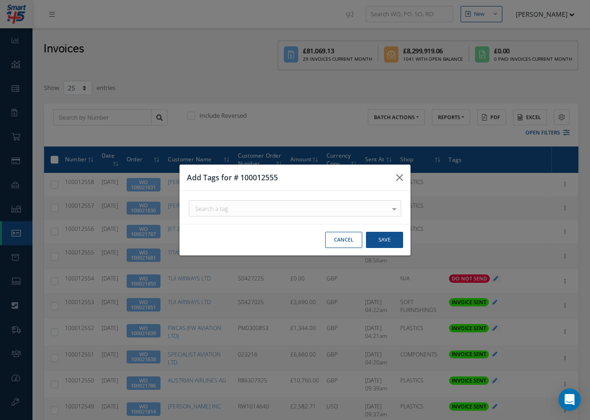
click at [0, 0] on div "Search a tag" at bounding box center [0, 0] width 0 height 0
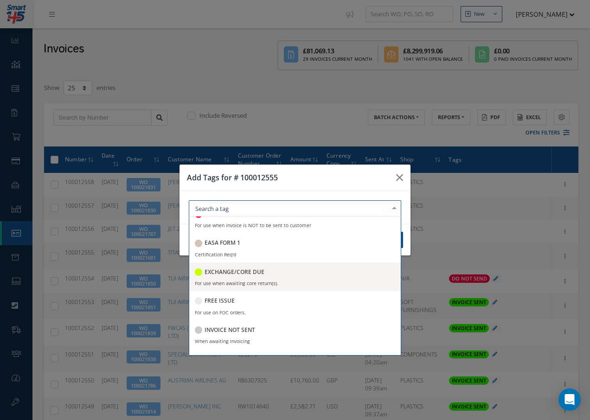
scroll to position [93, 0]
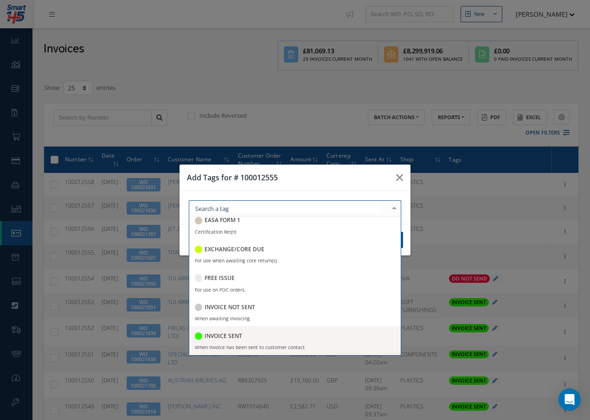
click at [237, 336] on h5 "INVOICE SENT" at bounding box center [223, 336] width 38 height 6
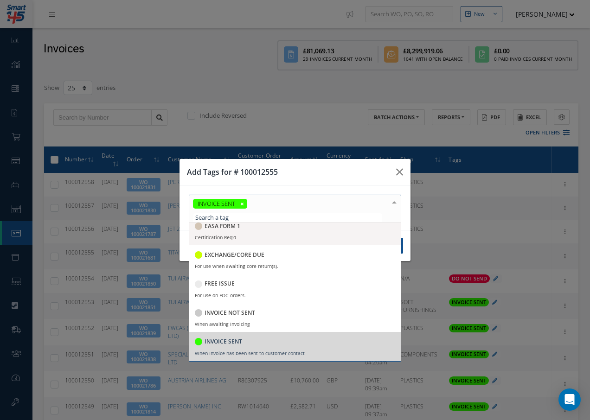
click at [394, 204] on div at bounding box center [394, 202] width 13 height 15
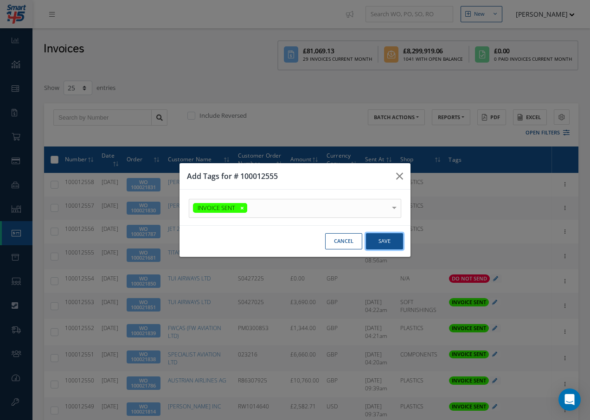
click at [0, 0] on button "Save" at bounding box center [0, 0] width 0 height 0
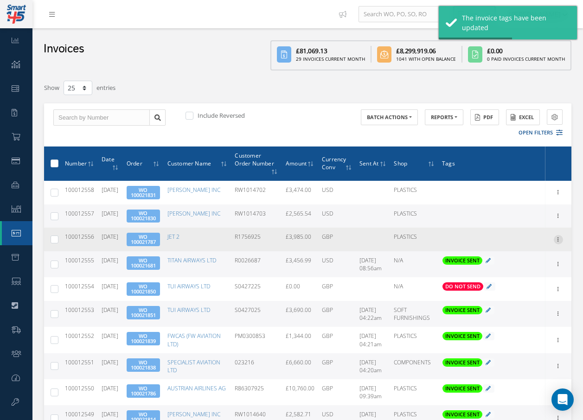
click at [556, 236] on icon at bounding box center [557, 238] width 9 height 7
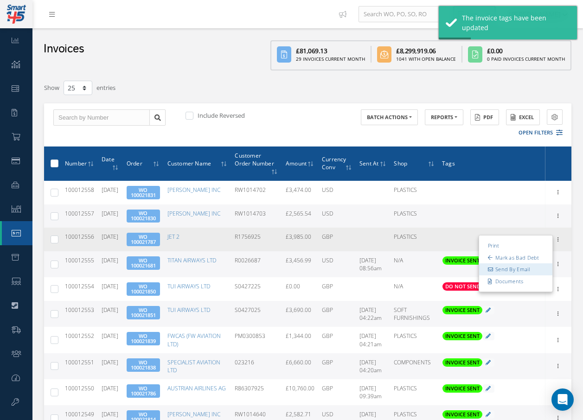
click at [527, 267] on link "Send By Email" at bounding box center [515, 269] width 73 height 12
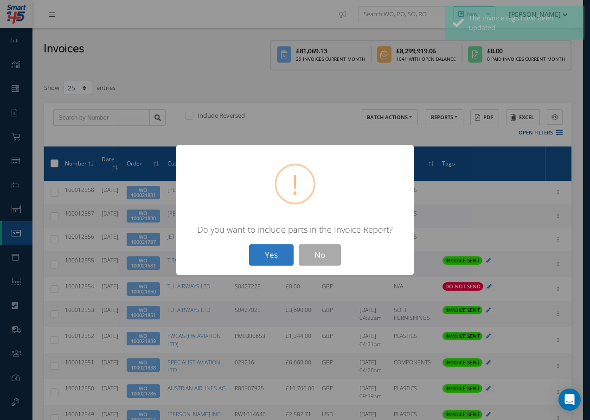
click at [266, 253] on button "Yes" at bounding box center [271, 255] width 45 height 22
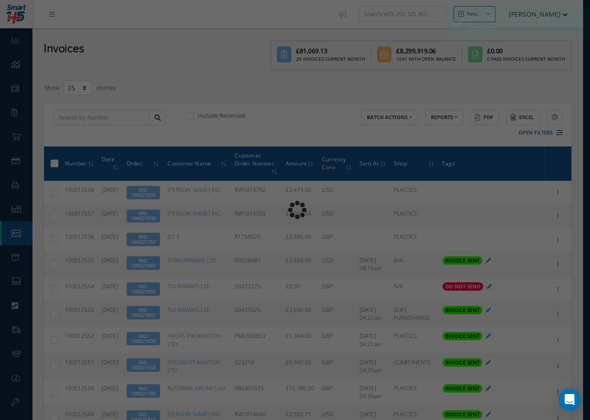
type input "INVOICE - Work Order 100021787 for JET 2, PO: R1756925"
type textarea "Dear Accounts, Please find the attached invoice for your recent order R1756925,…"
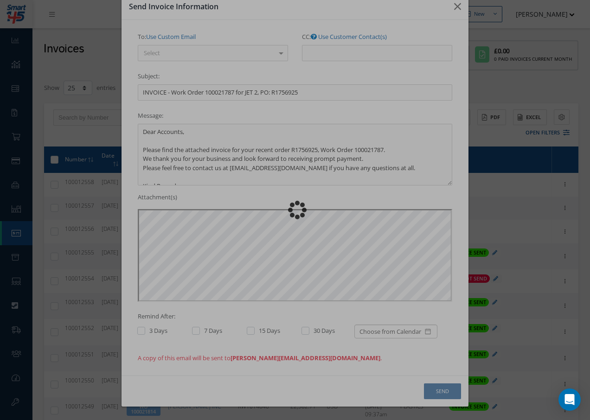
scroll to position [0, 0]
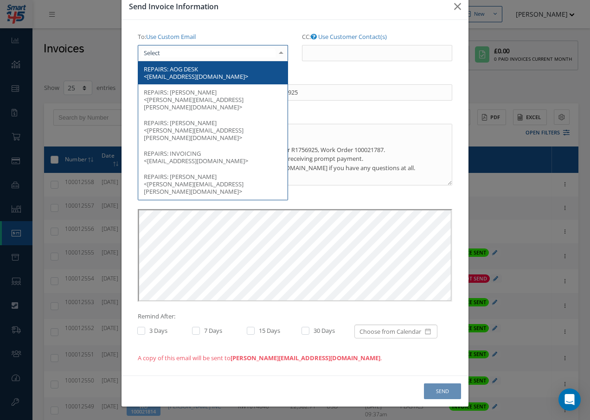
click at [228, 56] on div at bounding box center [213, 53] width 150 height 17
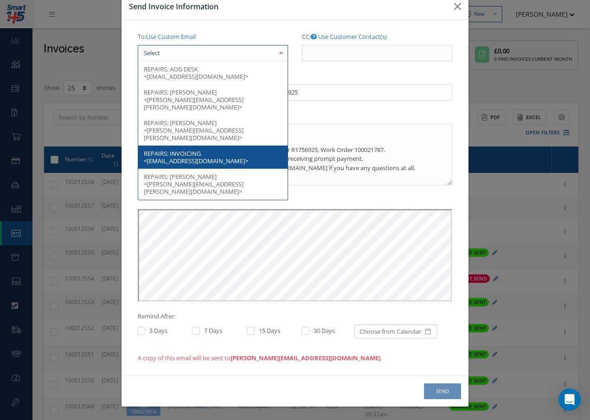
click at [205, 146] on span "REPAIRS: INVOICING <invoices@jet2.com>" at bounding box center [212, 157] width 149 height 23
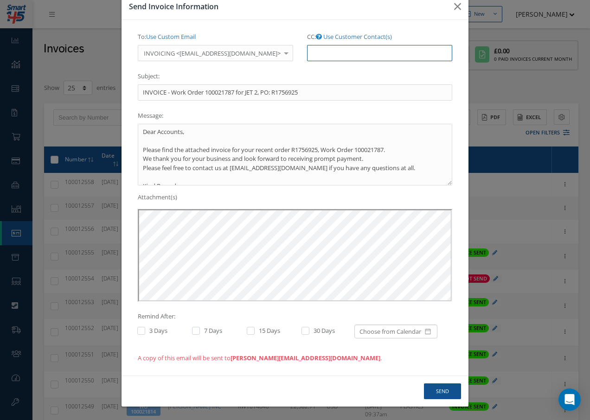
click at [313, 52] on input "CC: Use Customer Contact(s)" at bounding box center [379, 53] width 145 height 17
paste input "Accounts@cab.aero"
type input "Accounts@cab.aero"
click at [437, 391] on button "Send" at bounding box center [442, 391] width 37 height 16
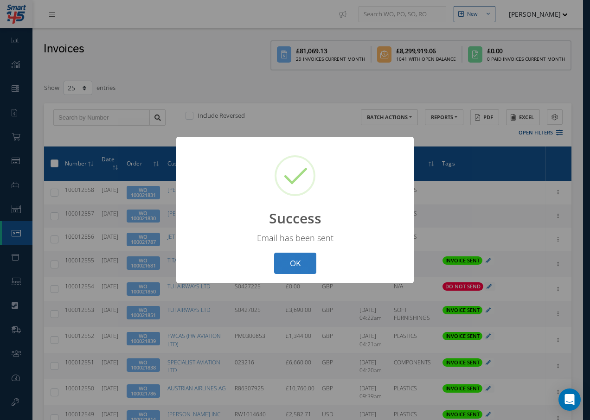
click at [301, 264] on button "OK" at bounding box center [295, 264] width 42 height 22
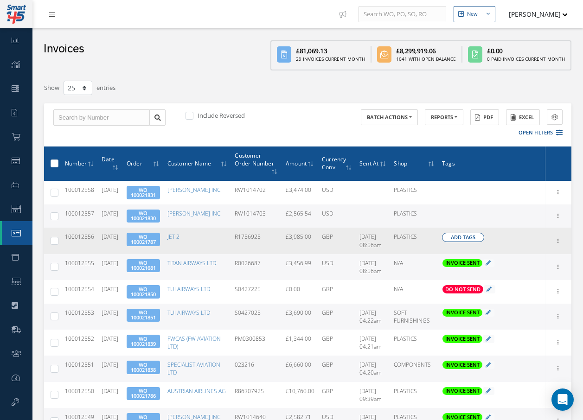
click at [457, 239] on span "Add Tags" at bounding box center [463, 238] width 25 height 8
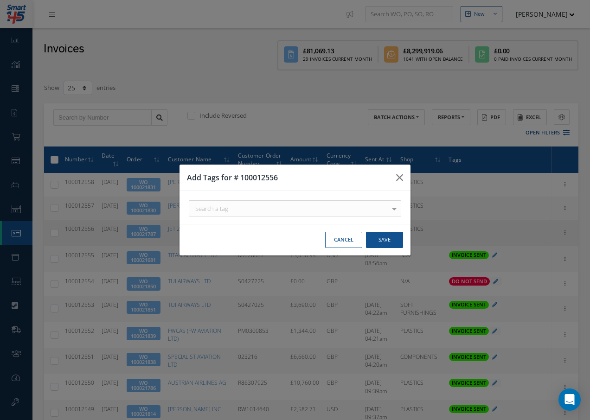
click at [0, 0] on div "Search a tag" at bounding box center [0, 0] width 0 height 0
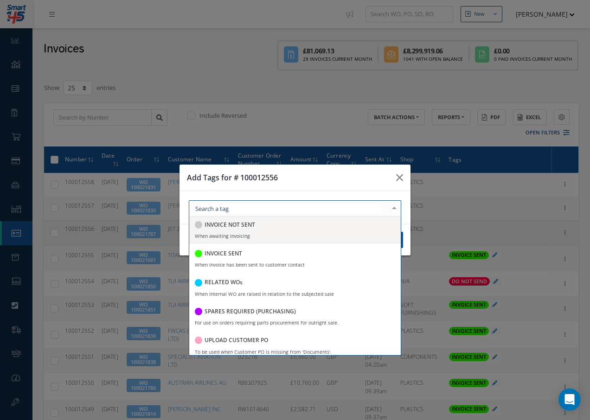
scroll to position [179, 0]
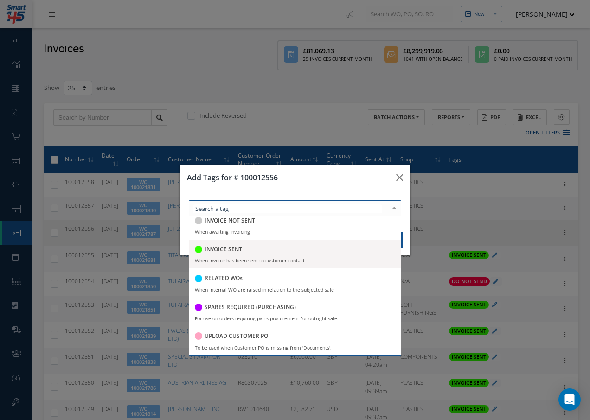
click at [223, 250] on h5 "INVOICE SENT" at bounding box center [223, 249] width 38 height 6
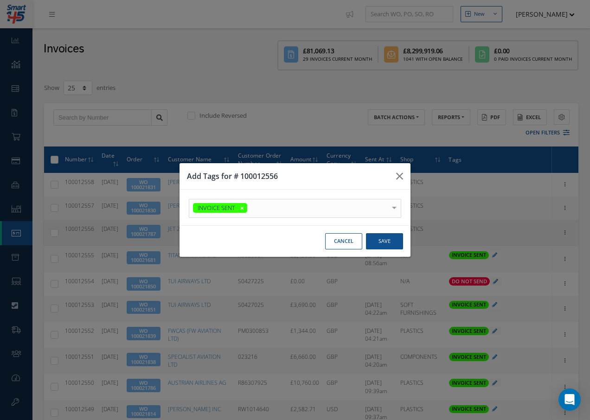
click at [0, 0] on div at bounding box center [0, 0] width 0 height 0
click at [0, 0] on button "Save" at bounding box center [0, 0] width 0 height 0
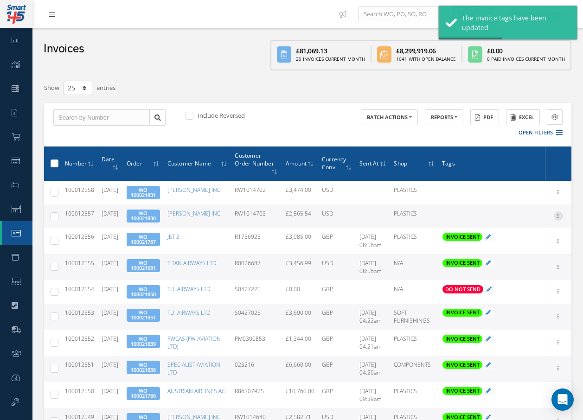
click at [557, 214] on icon at bounding box center [557, 214] width 9 height 7
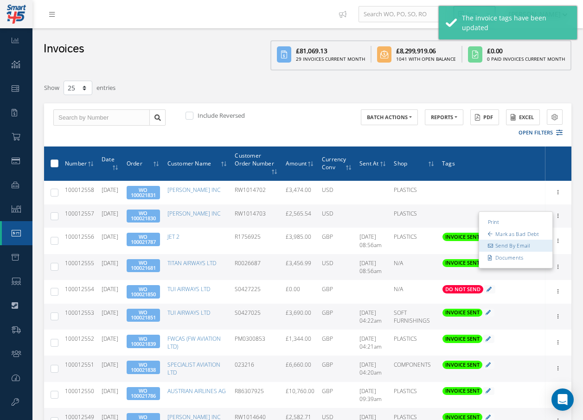
click at [521, 244] on link "Send By Email" at bounding box center [515, 246] width 73 height 12
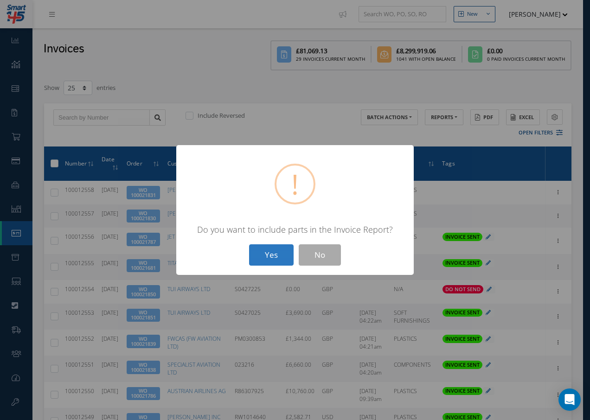
click at [269, 256] on button "Yes" at bounding box center [271, 255] width 45 height 22
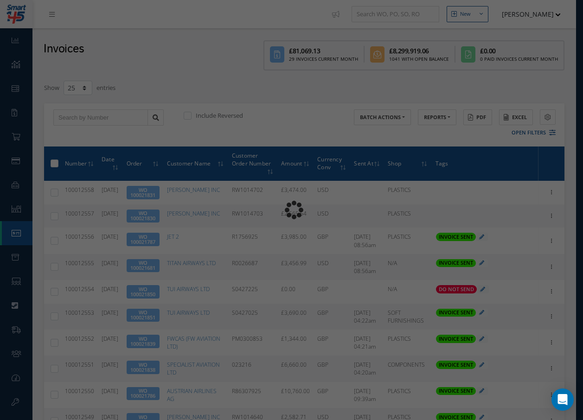
type input "INVOICE - Work Order 100021830 for BARFIELD INC, PO: RW1014703"
type textarea "Dear Accounts, Please find the attached invoice for your recent order RW1014703…"
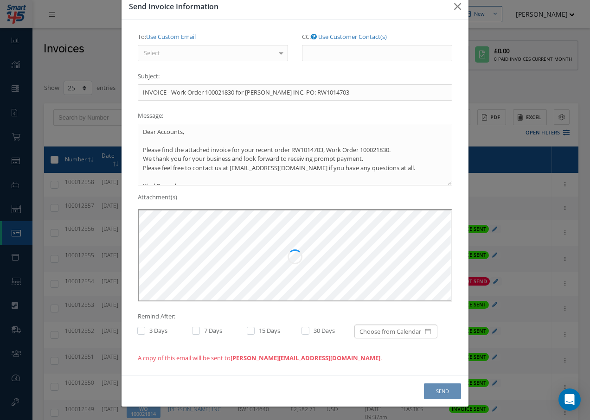
scroll to position [0, 0]
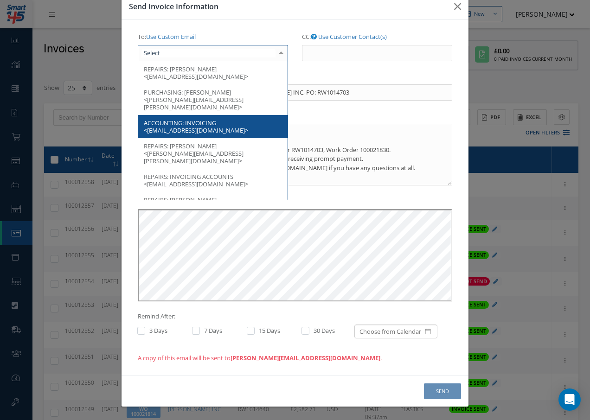
click at [183, 57] on div at bounding box center [213, 53] width 150 height 17
click at [192, 119] on span "INVOICING <accountspayable@barfieldinc.com>" at bounding box center [196, 127] width 104 height 16
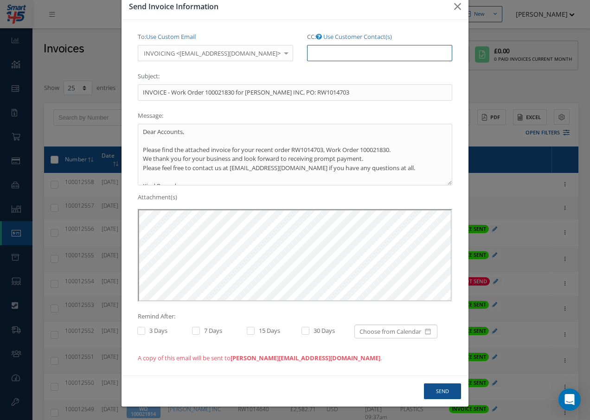
click at [340, 56] on input "CC: Use Customer Contact(s)" at bounding box center [379, 53] width 145 height 17
paste input "Accounts@cab.aero"
type input "Accounts@cab.aero"
click at [447, 394] on button "Send" at bounding box center [442, 391] width 37 height 16
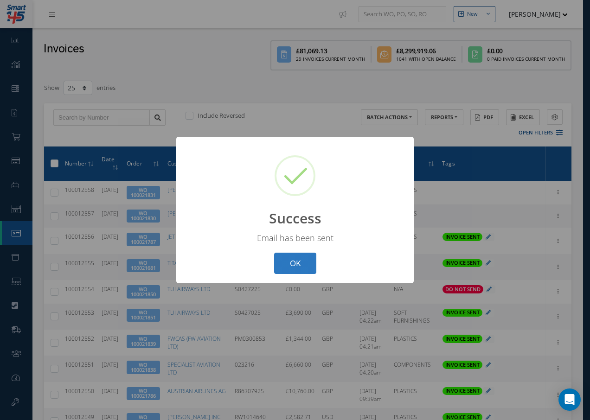
click at [294, 260] on button "OK" at bounding box center [295, 264] width 42 height 22
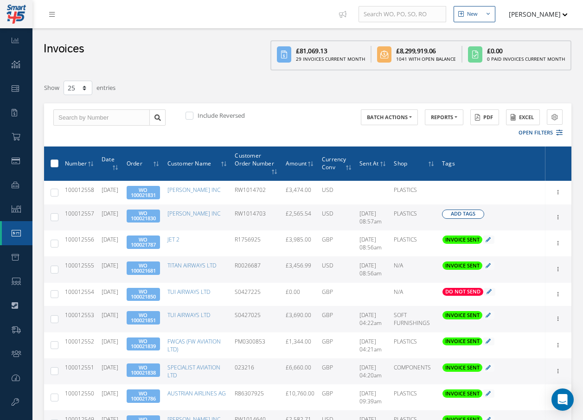
click at [474, 211] on span "Add Tags" at bounding box center [463, 214] width 25 height 8
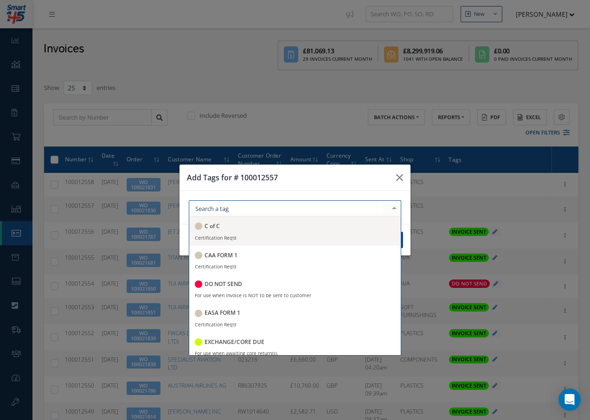
click at [250, 211] on div at bounding box center [295, 208] width 212 height 16
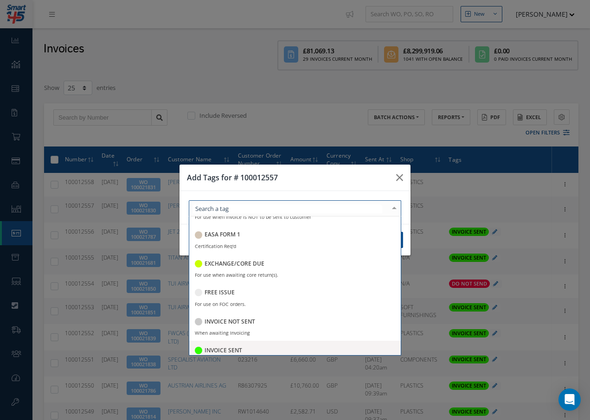
scroll to position [139, 0]
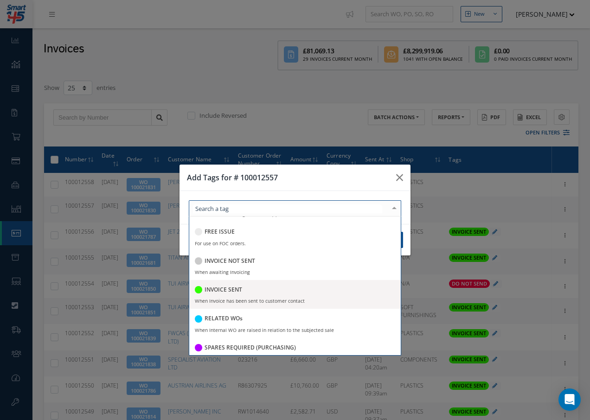
click at [217, 288] on h5 "INVOICE SENT" at bounding box center [223, 289] width 38 height 6
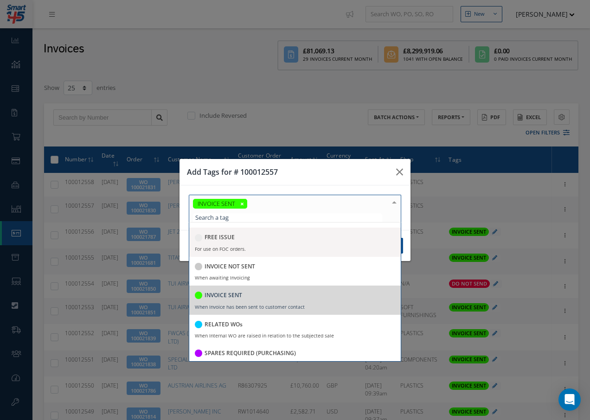
click at [393, 203] on div at bounding box center [394, 202] width 13 height 15
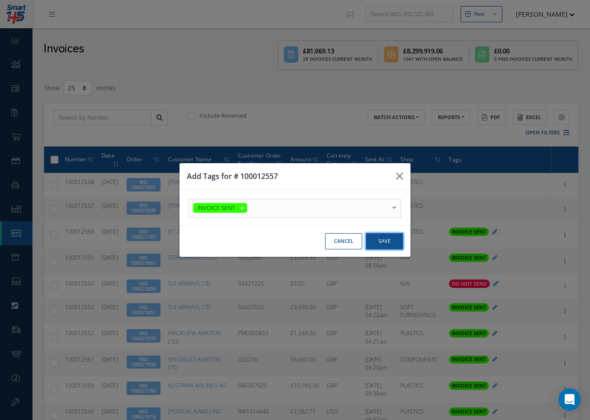
click at [0, 0] on button "Save" at bounding box center [0, 0] width 0 height 0
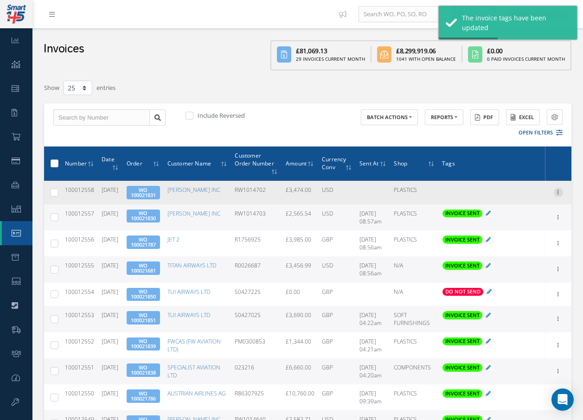
click at [559, 193] on icon at bounding box center [557, 191] width 9 height 7
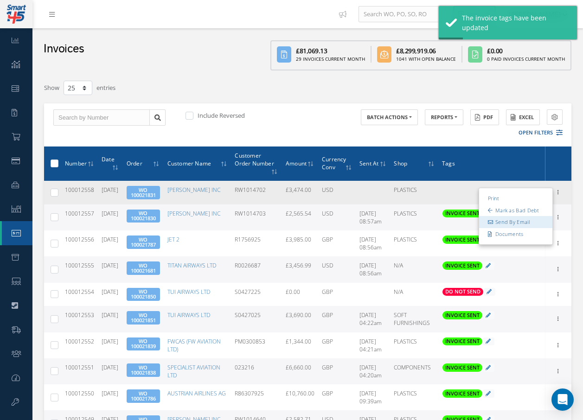
click at [527, 217] on link "Send By Email" at bounding box center [515, 222] width 73 height 12
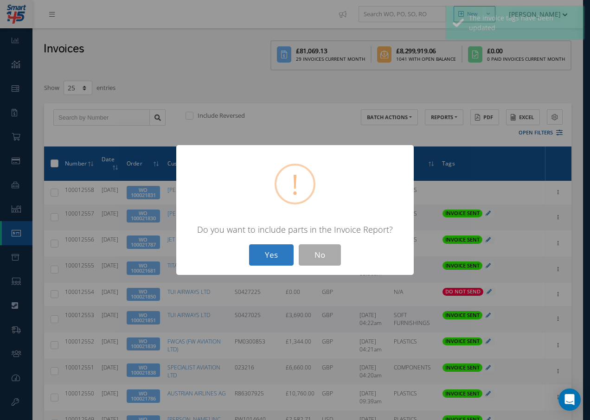
click at [276, 252] on button "Yes" at bounding box center [271, 255] width 45 height 22
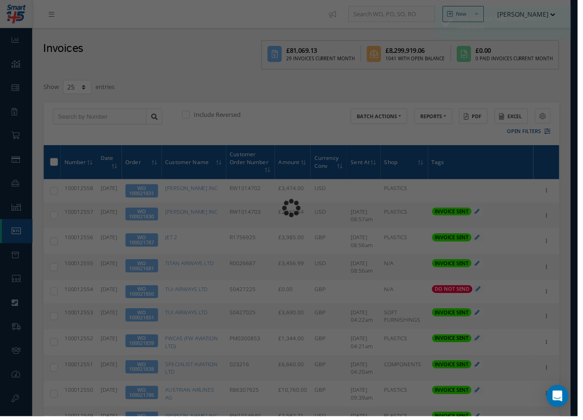
type input "INVOICE - Work Order 100021831 for BARFIELD INC, PO: RW1014702"
type textarea "Dear Accounts, Please find the attached invoice for your recent order RW1014702…"
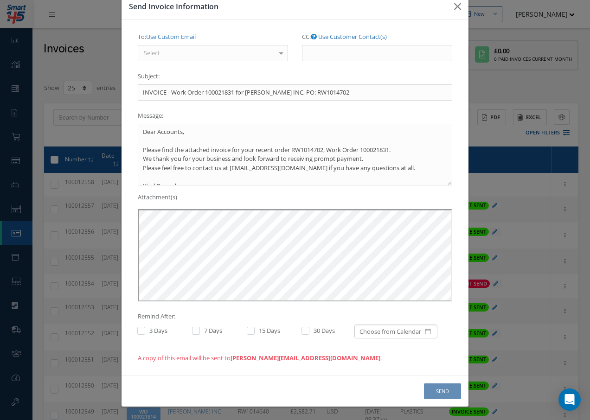
scroll to position [0, 0]
click at [225, 54] on div "Select" at bounding box center [213, 53] width 150 height 17
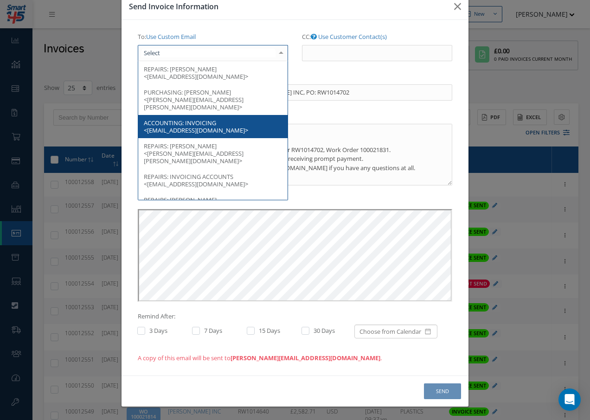
click at [210, 119] on span "INVOICING <accountspayable@barfieldinc.com>" at bounding box center [196, 127] width 104 height 16
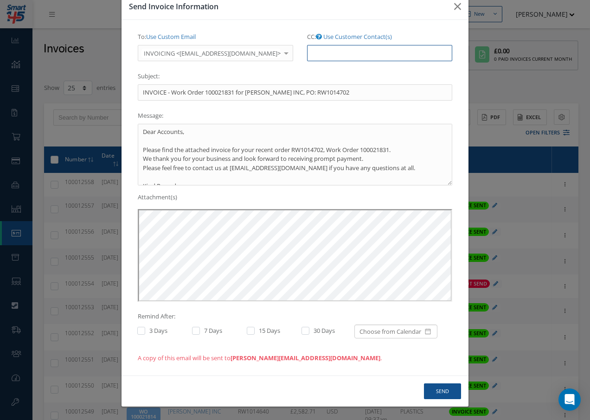
click at [313, 58] on input "CC: Use Customer Contact(s)" at bounding box center [379, 53] width 145 height 17
paste input "Accounts@cab.aero"
type input "Accounts@cab.aero"
click at [437, 384] on button "Send" at bounding box center [442, 391] width 37 height 16
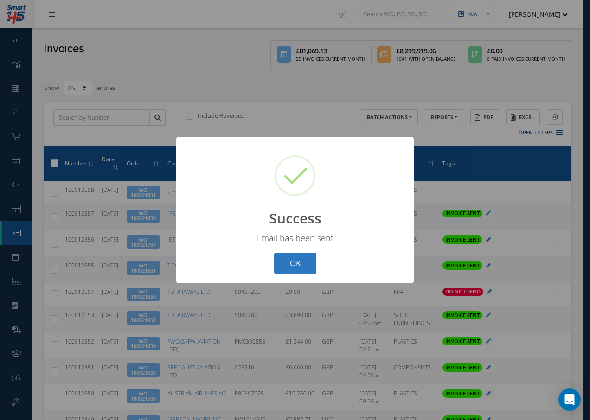
click at [306, 266] on button "OK" at bounding box center [295, 264] width 42 height 22
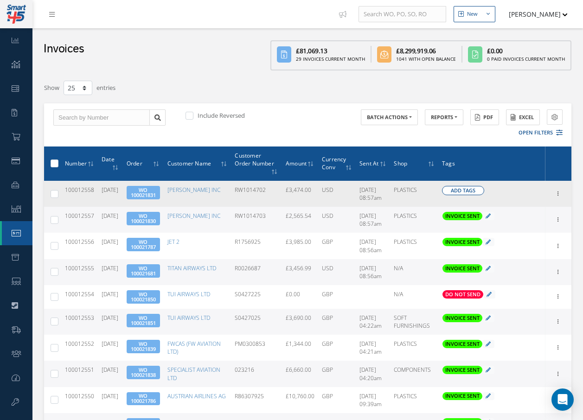
click at [455, 188] on span "Add Tags" at bounding box center [463, 191] width 25 height 8
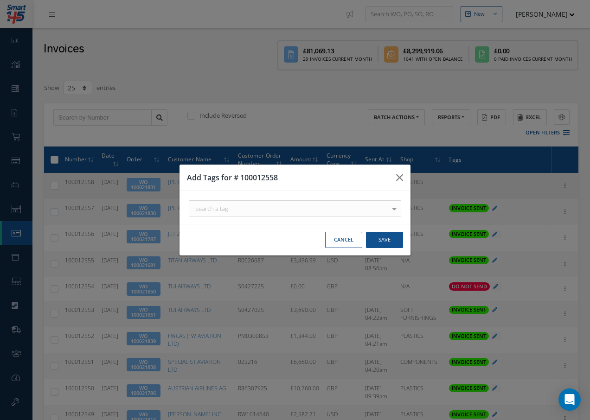
click at [361, 210] on div "Search a tag" at bounding box center [295, 208] width 212 height 16
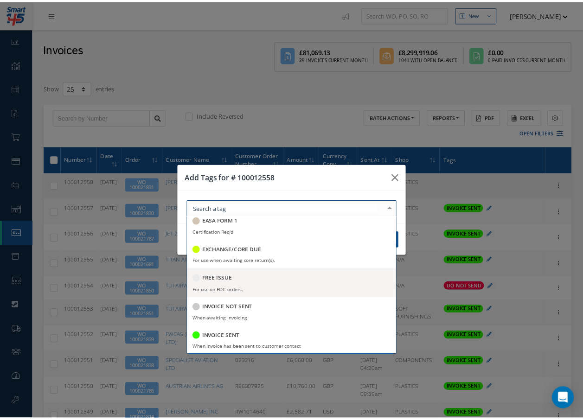
scroll to position [93, 0]
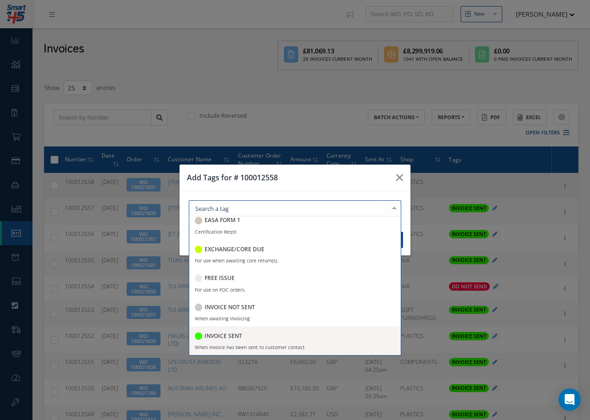
click at [221, 337] on h5 "INVOICE SENT" at bounding box center [223, 336] width 38 height 6
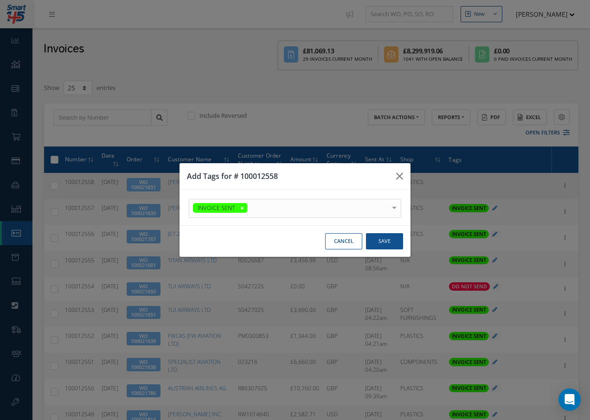
click at [392, 200] on div at bounding box center [394, 206] width 13 height 15
click at [391, 239] on button "Save" at bounding box center [384, 241] width 37 height 16
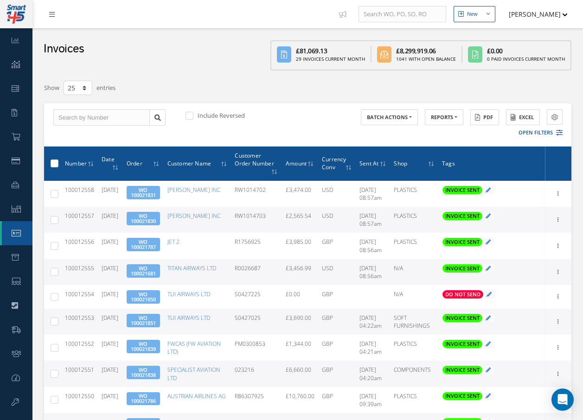
click at [50, 18] on link at bounding box center [54, 13] width 25 height 15
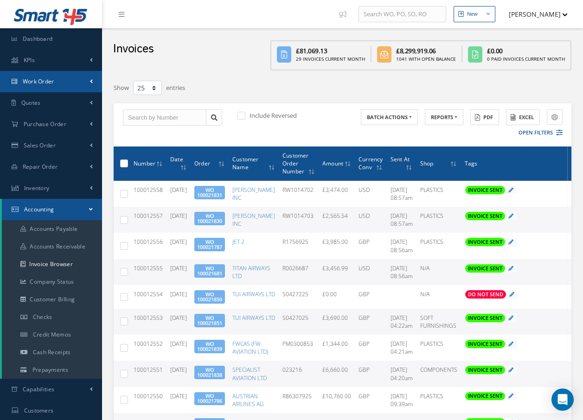
click at [47, 82] on span "Work Order" at bounding box center [39, 81] width 32 height 8
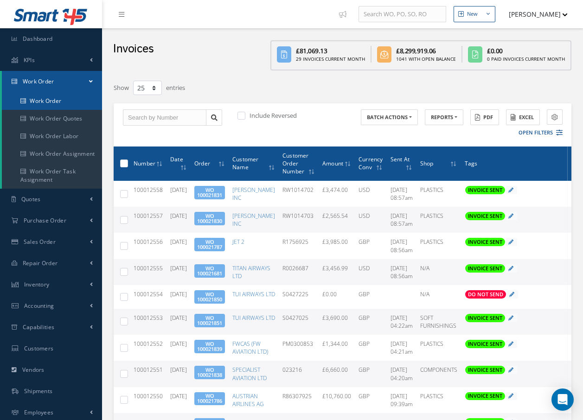
click at [43, 99] on link "Work Order" at bounding box center [52, 101] width 100 height 18
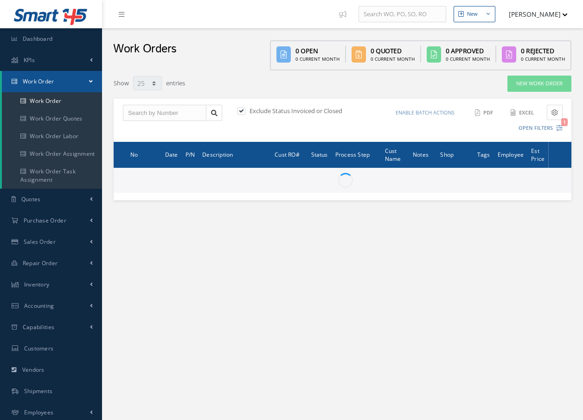
select select "25"
type input "All Work Request"
type input "All Work Performed"
type input "All Status"
type input "WO Part Status"
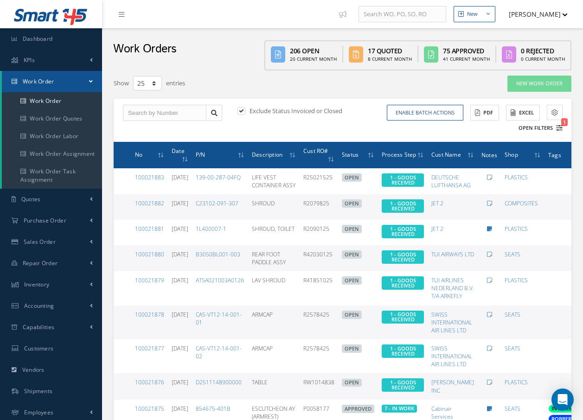
click at [558, 129] on icon "1" at bounding box center [559, 128] width 6 height 6
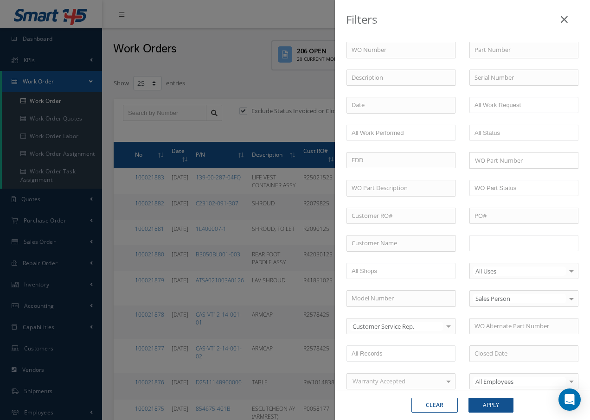
click at [510, 242] on input "text" at bounding box center [503, 243] width 59 height 12
click at [496, 404] on button "Apply" at bounding box center [490, 405] width 45 height 15
